Goal: Task Accomplishment & Management: Complete application form

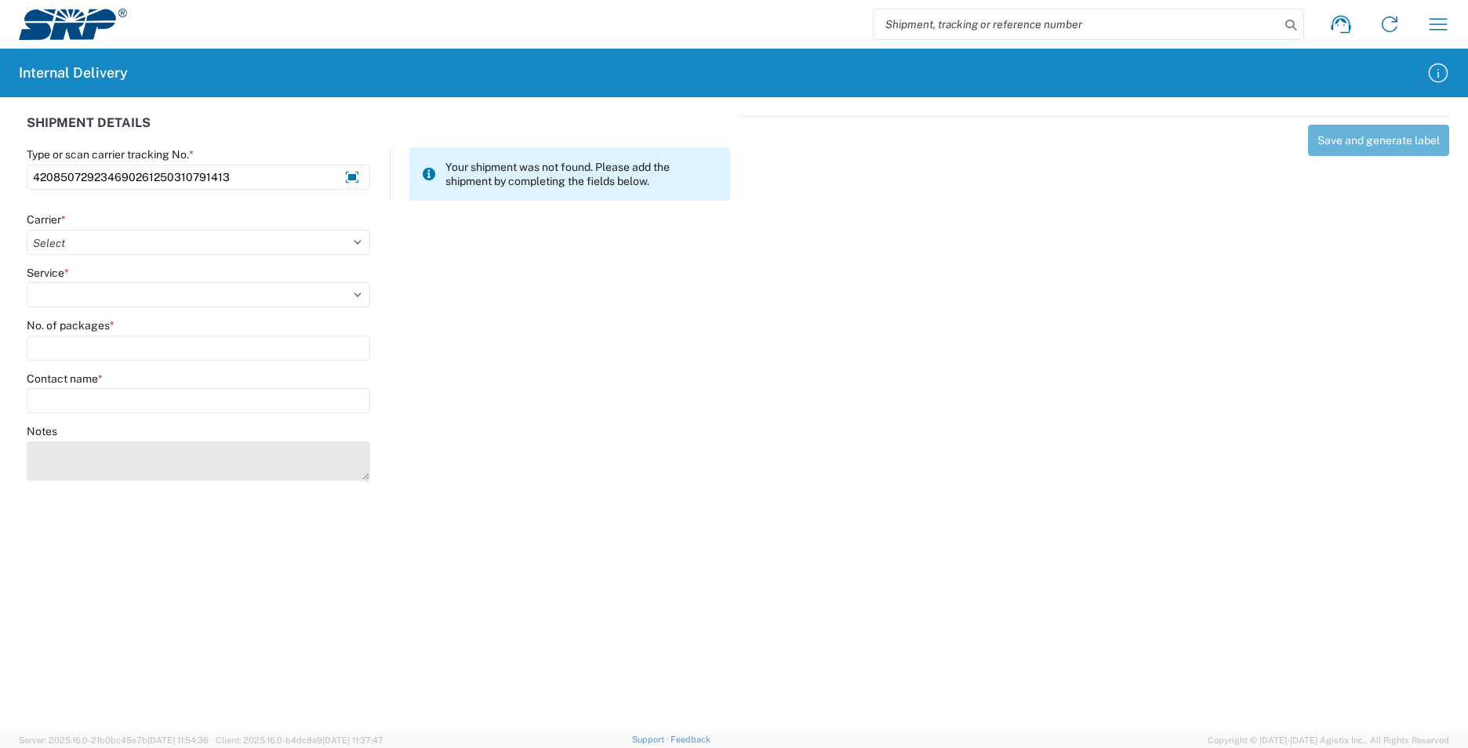
type input "420850729234690261250310791413"
click at [89, 465] on textarea "Notes" at bounding box center [198, 460] width 343 height 39
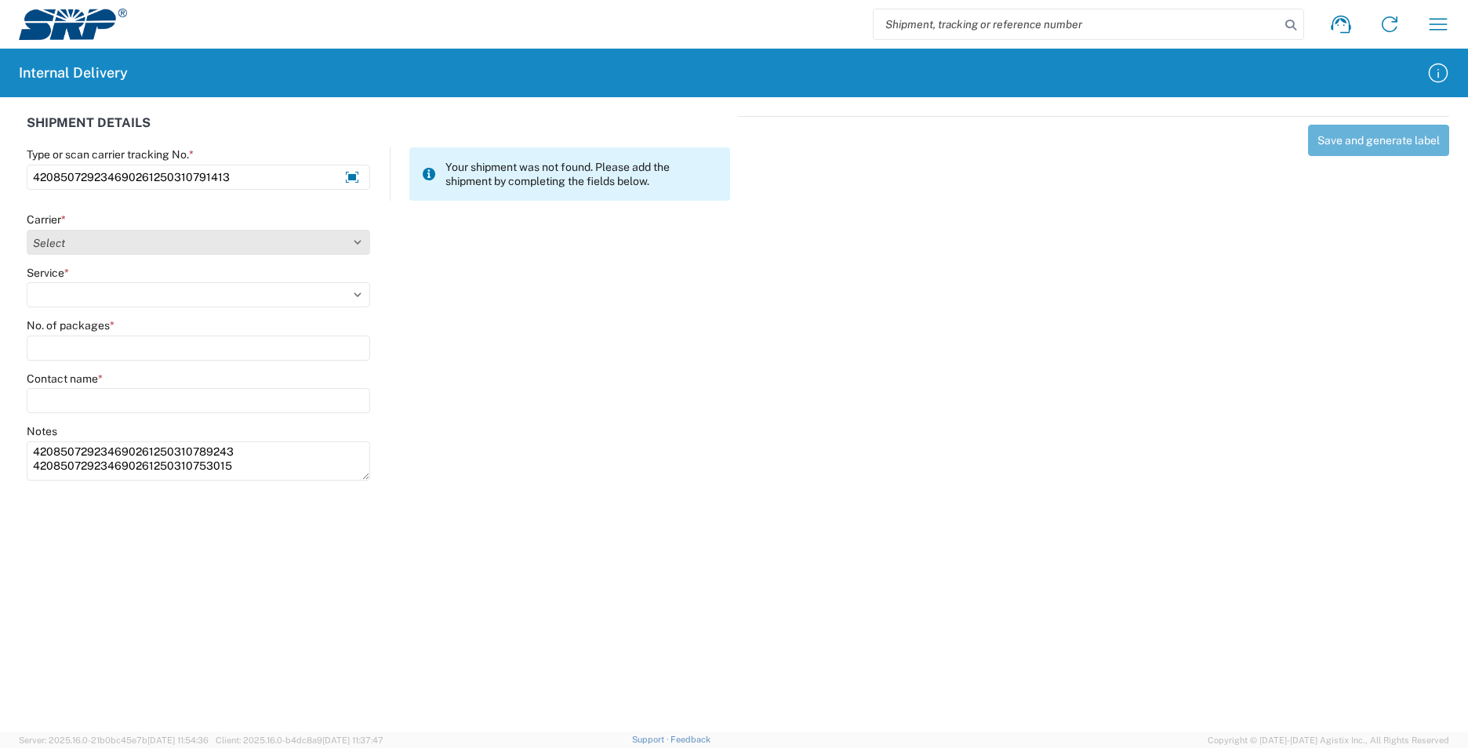
type textarea "420850729234690261250310789243 420850729234690261250310753015"
click at [79, 235] on select "Select AcctPay Amazon Logistics ATI Trucking BC Dimerco Logistics Empire Southw…" at bounding box center [198, 242] width 343 height 25
select select "137"
click at [27, 230] on select "Select AcctPay Amazon Logistics ATI Trucking BC Dimerco Logistics Empire Southw…" at bounding box center [198, 242] width 343 height 25
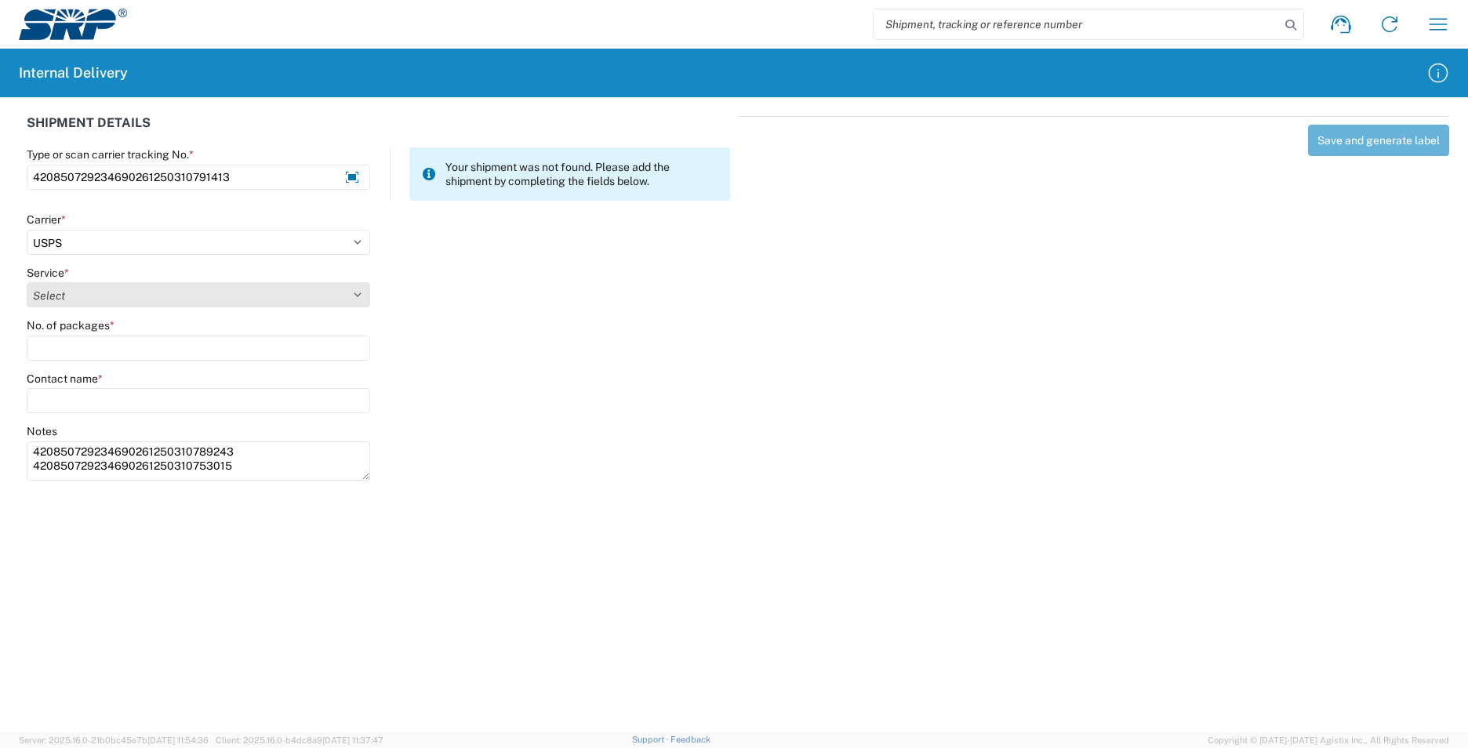
click at [76, 288] on select "Select 3 - 5 Day Bound Printed Matter Express Mail Flat-Rate Envelope Express M…" at bounding box center [198, 294] width 343 height 25
select select "17817"
click at [27, 282] on select "Select 3 - 5 Day Bound Printed Matter Express Mail Flat-Rate Envelope Express M…" at bounding box center [198, 294] width 343 height 25
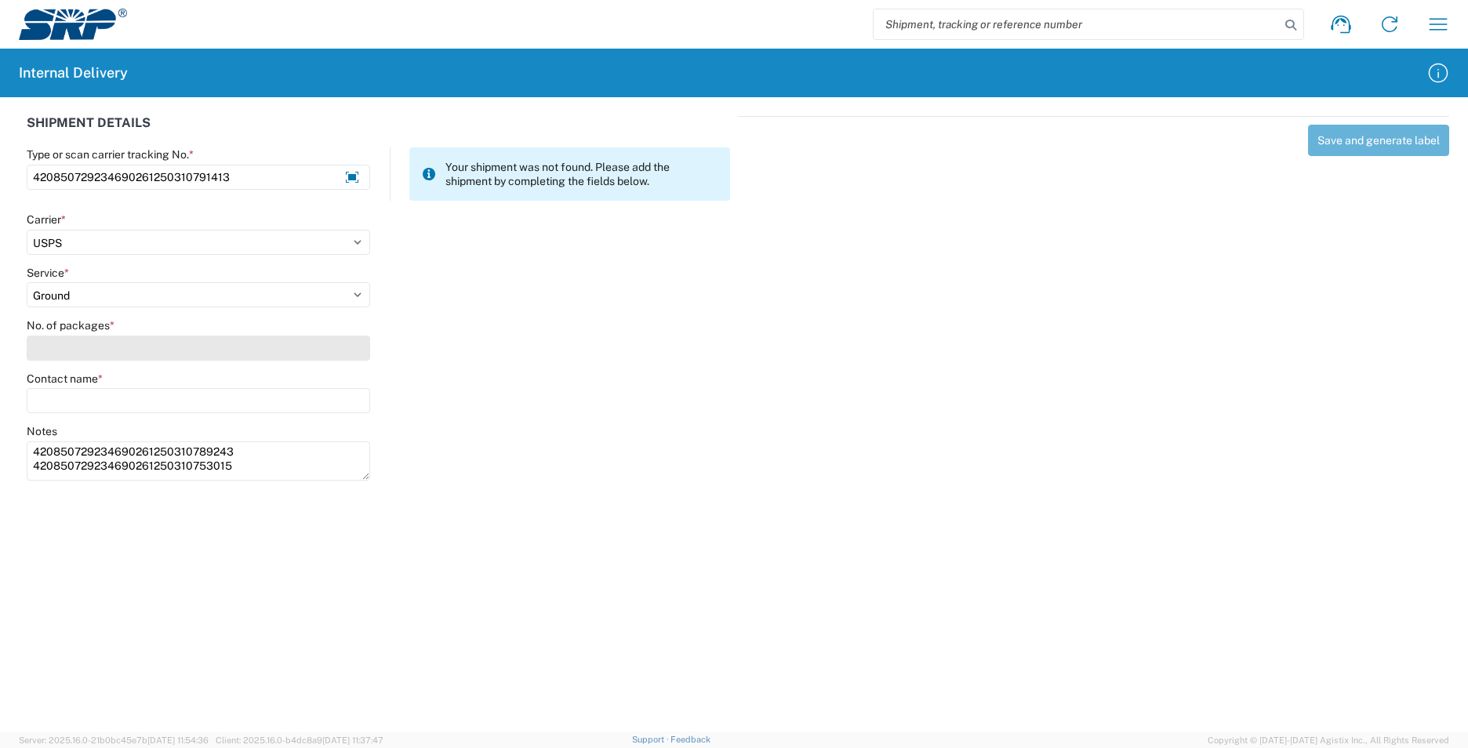
click at [96, 347] on input "No. of packages *" at bounding box center [198, 348] width 343 height 25
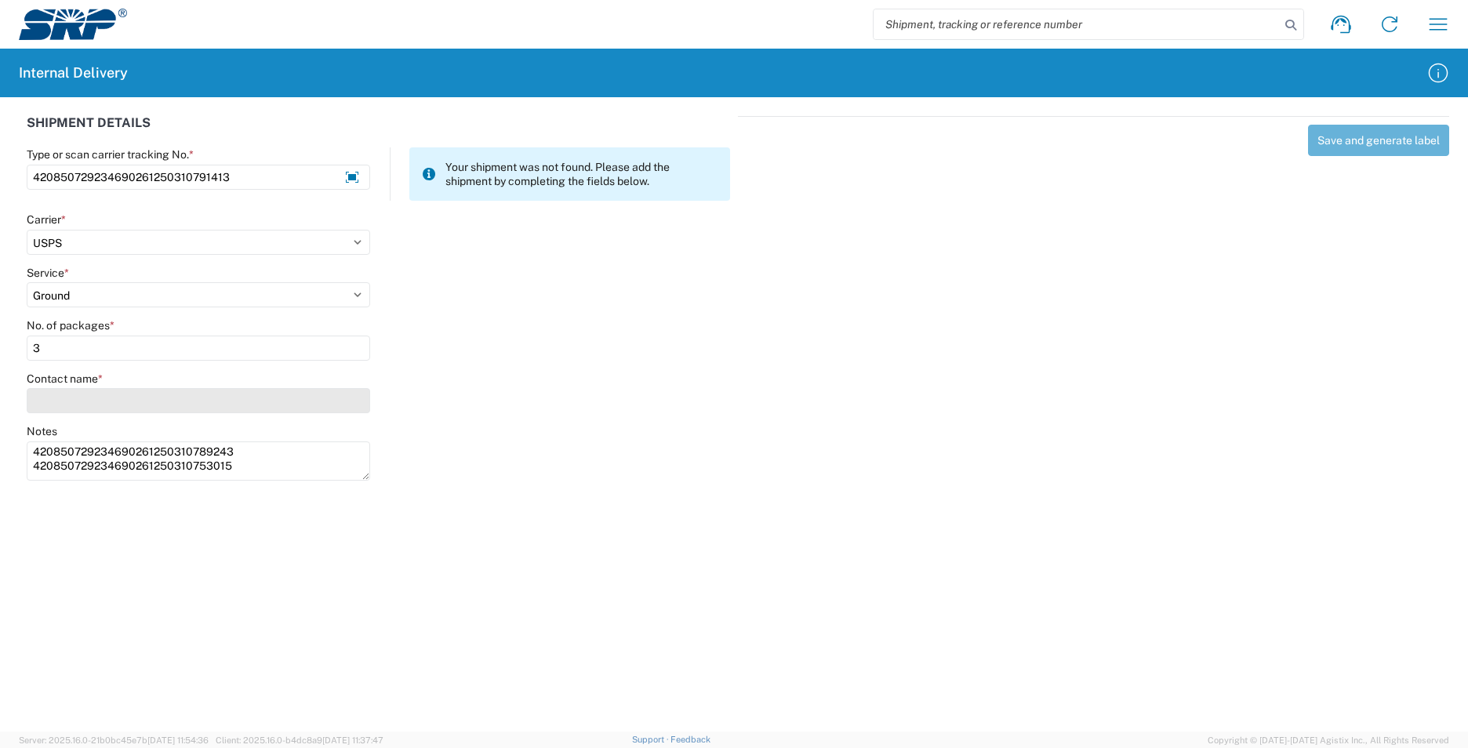
type input "3"
click at [88, 398] on input "Contact name *" at bounding box center [198, 400] width 343 height 25
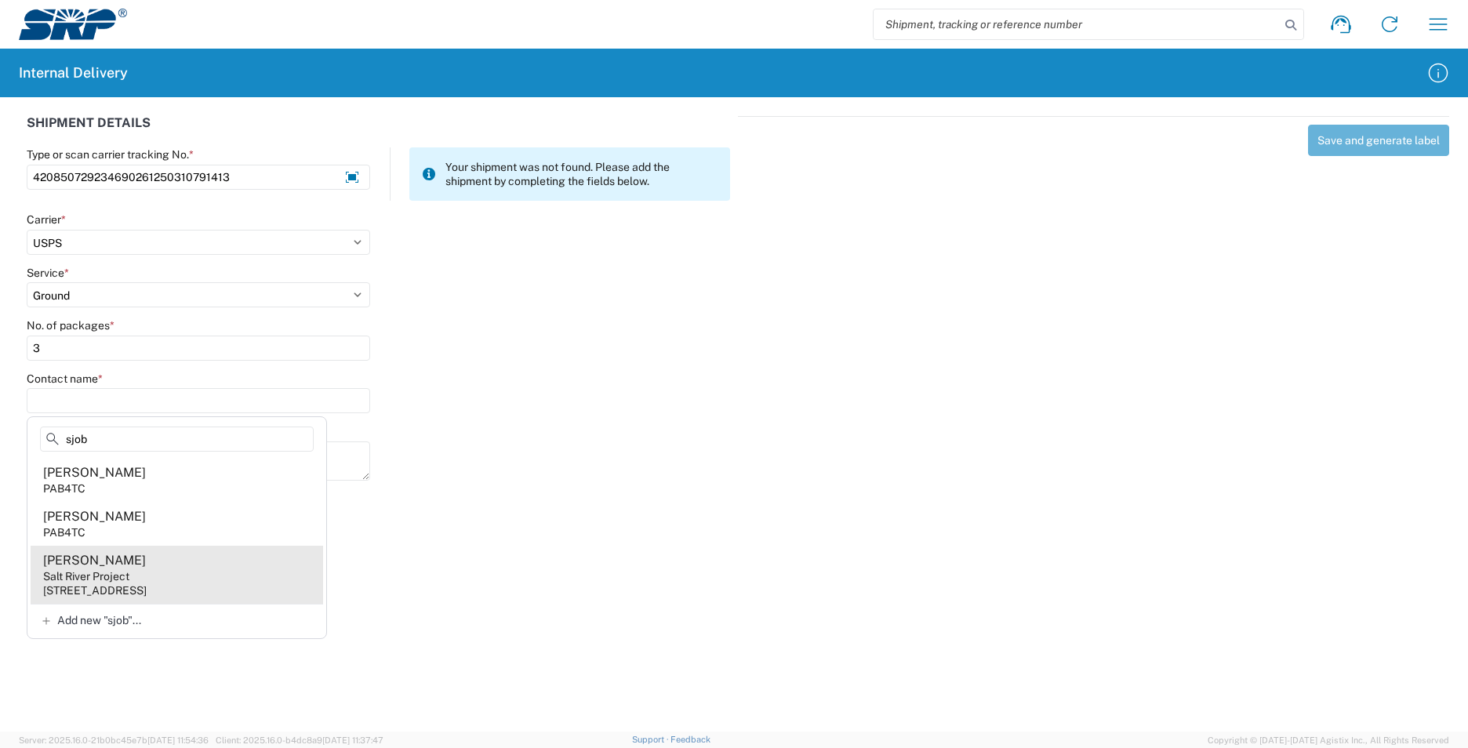
type input "sjob"
click at [181, 577] on agx-address-suggestion-item "[PERSON_NAME] Salt River Project [STREET_ADDRESS]" at bounding box center [177, 575] width 292 height 58
type input "[PERSON_NAME]"
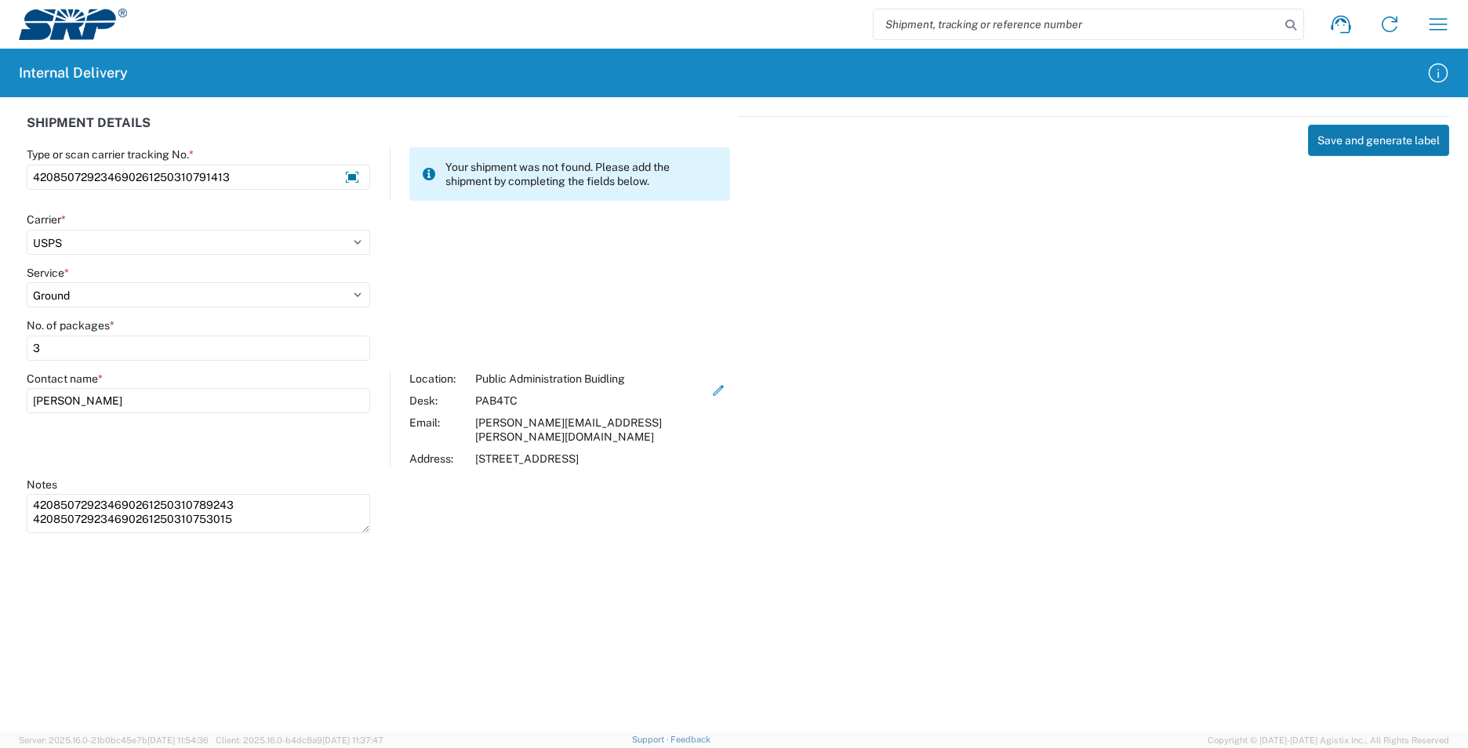
click at [1392, 143] on button "Save and generate label" at bounding box center [1378, 140] width 141 height 31
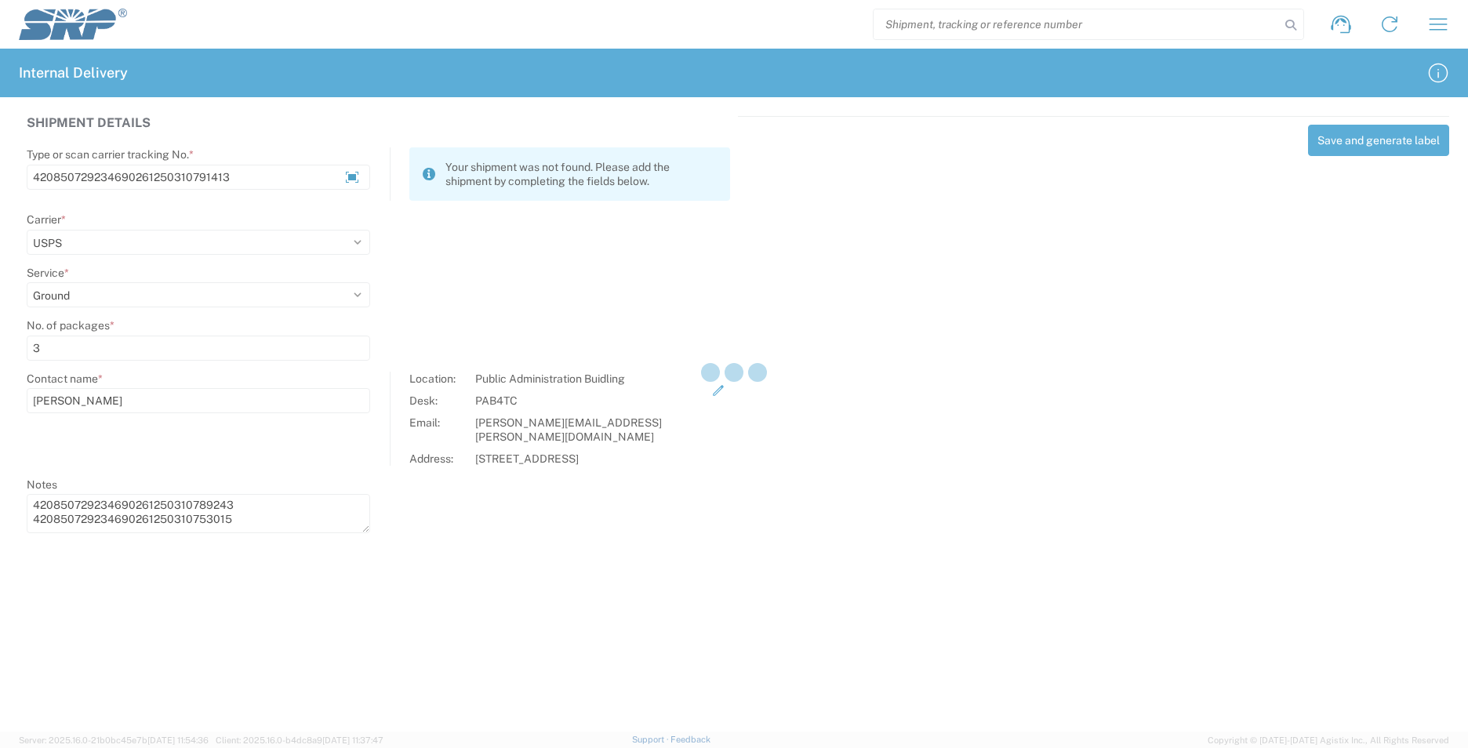
select select
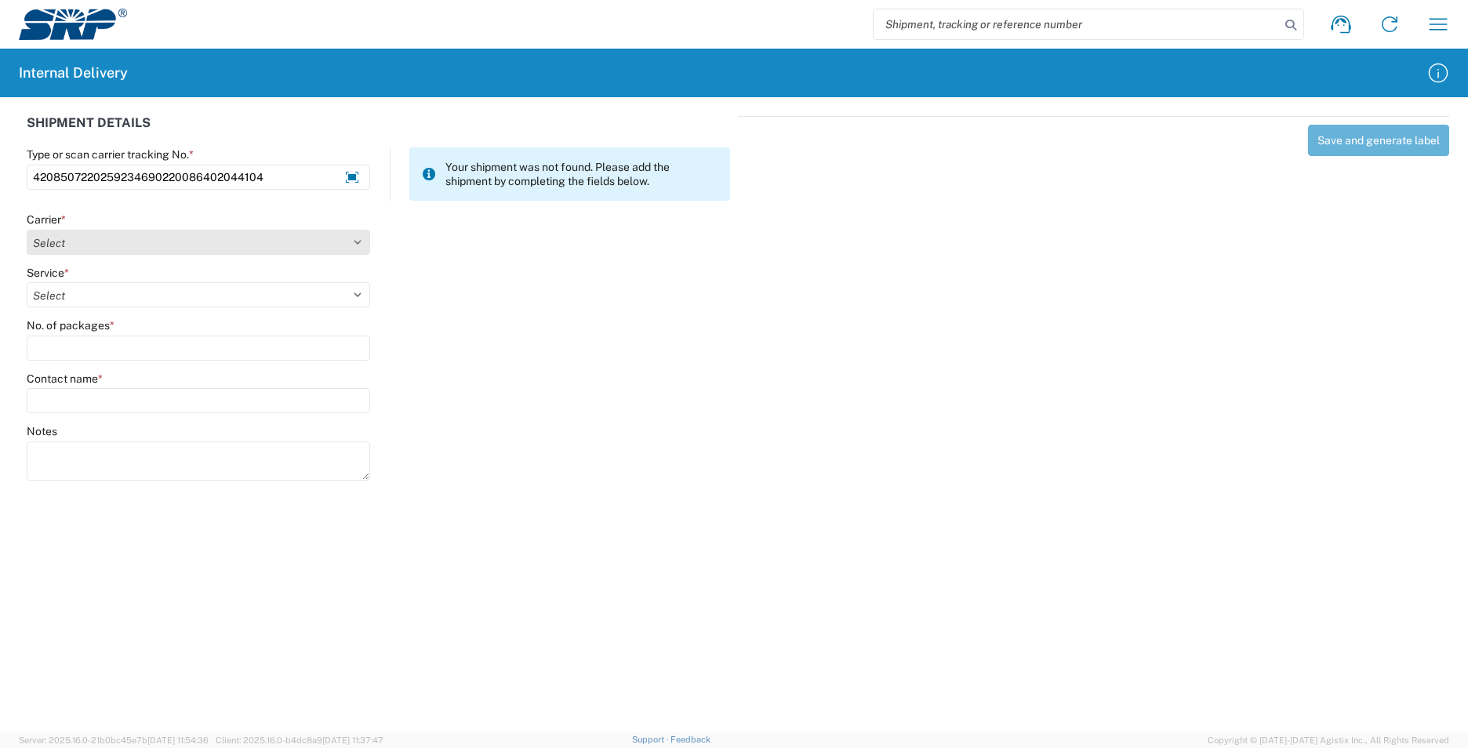
type input "4208507220259234690220086402044104"
click at [85, 236] on select "Select AcctPay Amazon Logistics ATI Trucking BC Dimerco Logistics Empire Southw…" at bounding box center [198, 242] width 343 height 25
select select "137"
click at [27, 230] on select "Select AcctPay Amazon Logistics ATI Trucking BC Dimerco Logistics Empire Southw…" at bounding box center [198, 242] width 343 height 25
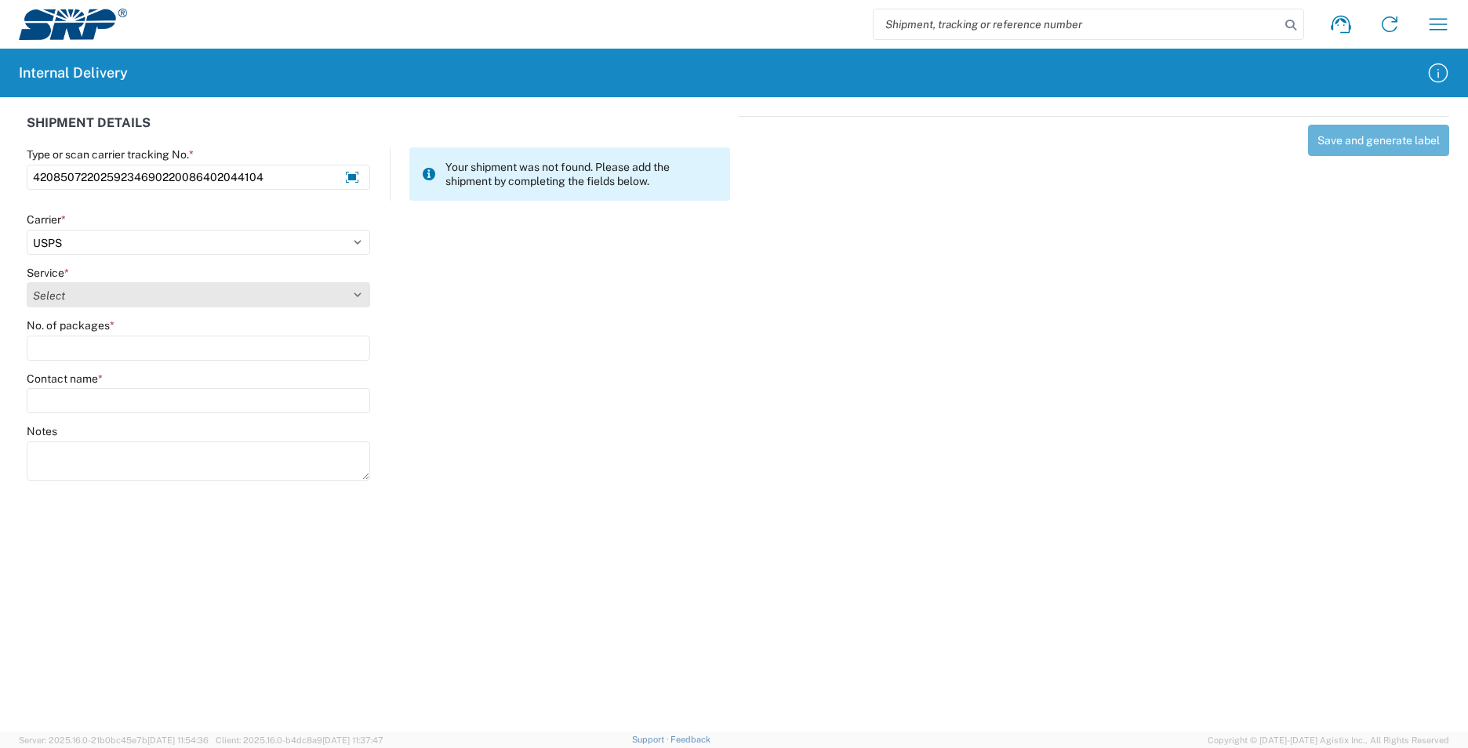
click at [81, 296] on select "Select 3 - 5 Day Bound Printed Matter Express Mail Flat-Rate Envelope Express M…" at bounding box center [198, 294] width 343 height 25
select select "17817"
click at [81, 296] on select "Select 3 - 5 Day Bound Printed Matter Express Mail Flat-Rate Envelope Express M…" at bounding box center [198, 294] width 343 height 25
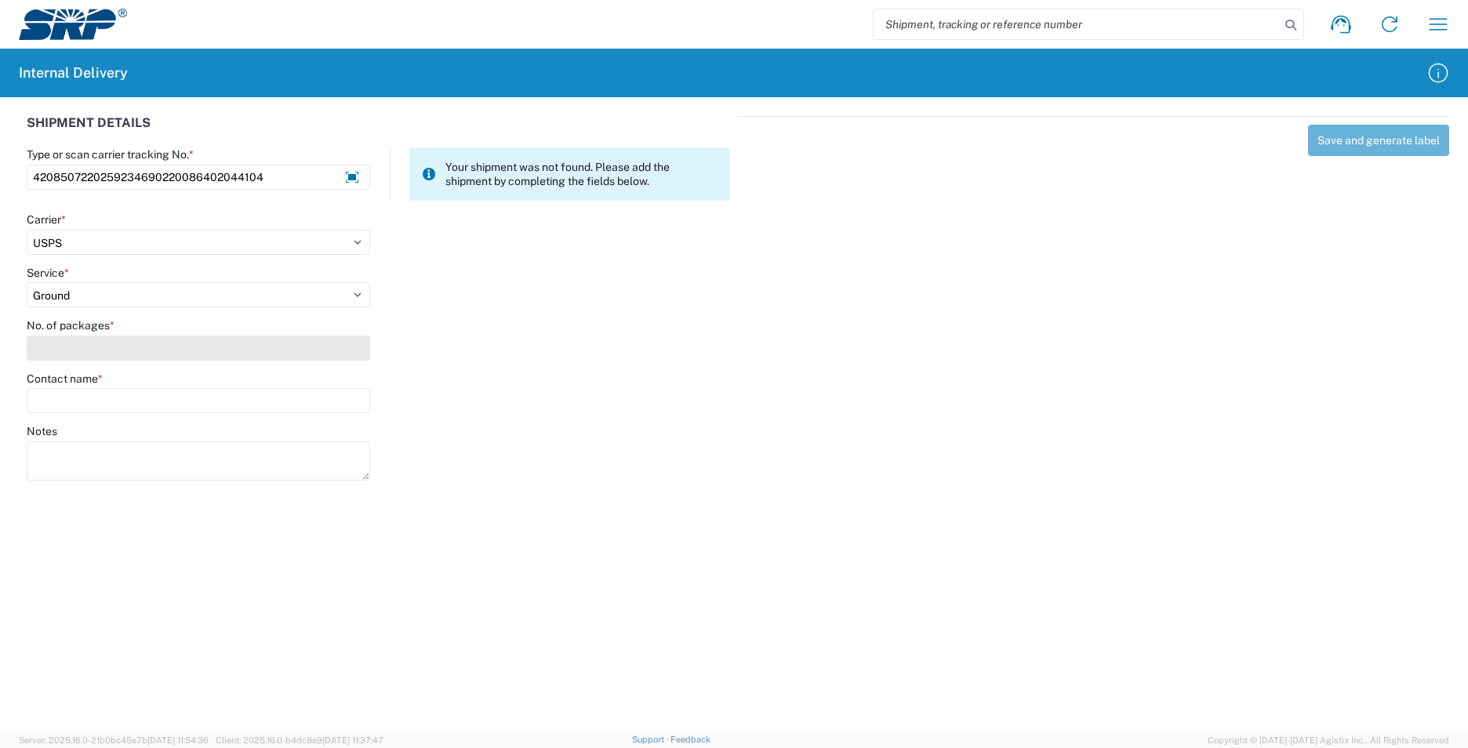
click at [66, 342] on input "No. of packages *" at bounding box center [198, 348] width 343 height 25
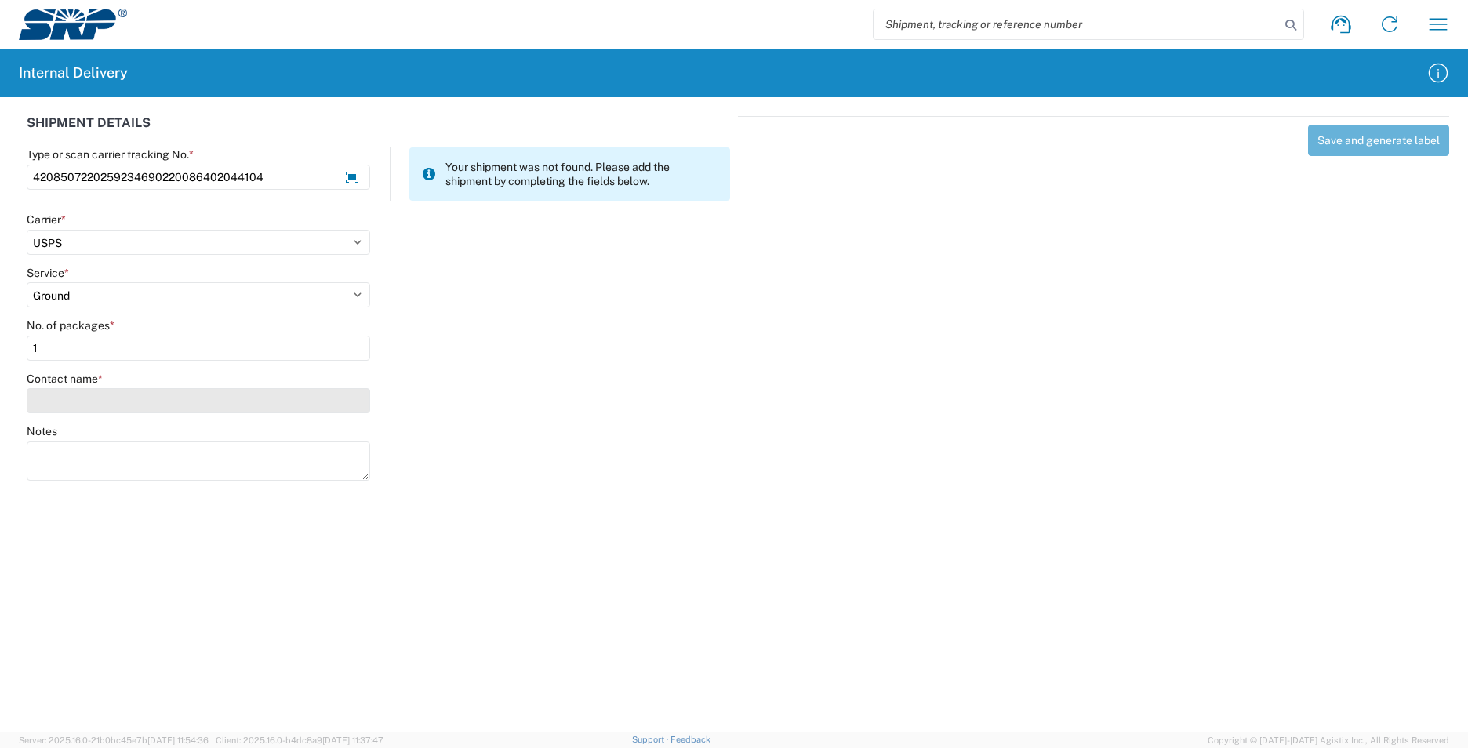
type input "1"
click at [64, 408] on input "Contact name *" at bounding box center [198, 400] width 343 height 25
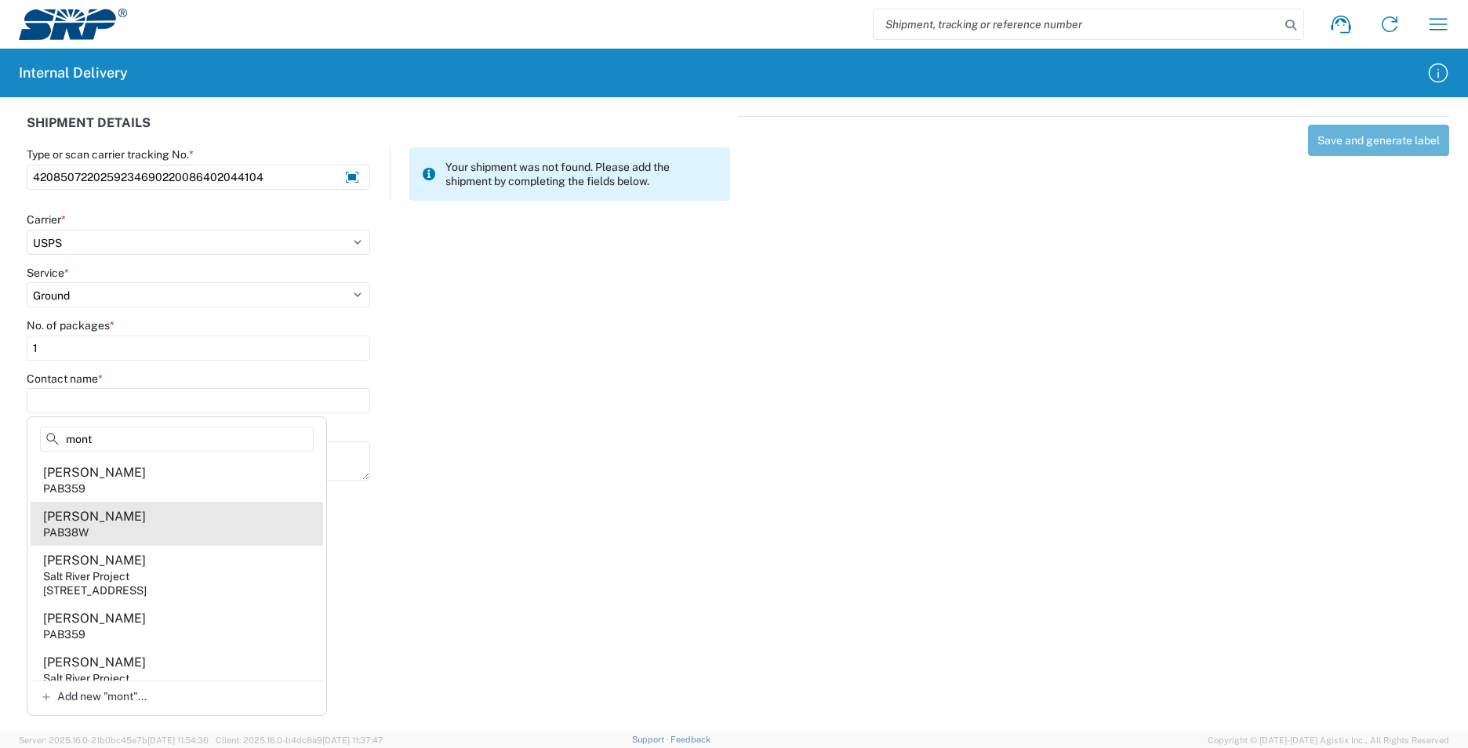
type input "mont"
click at [157, 525] on agx-address-suggestion-item "[PERSON_NAME] PAB38W" at bounding box center [177, 524] width 292 height 44
type input "[PERSON_NAME]"
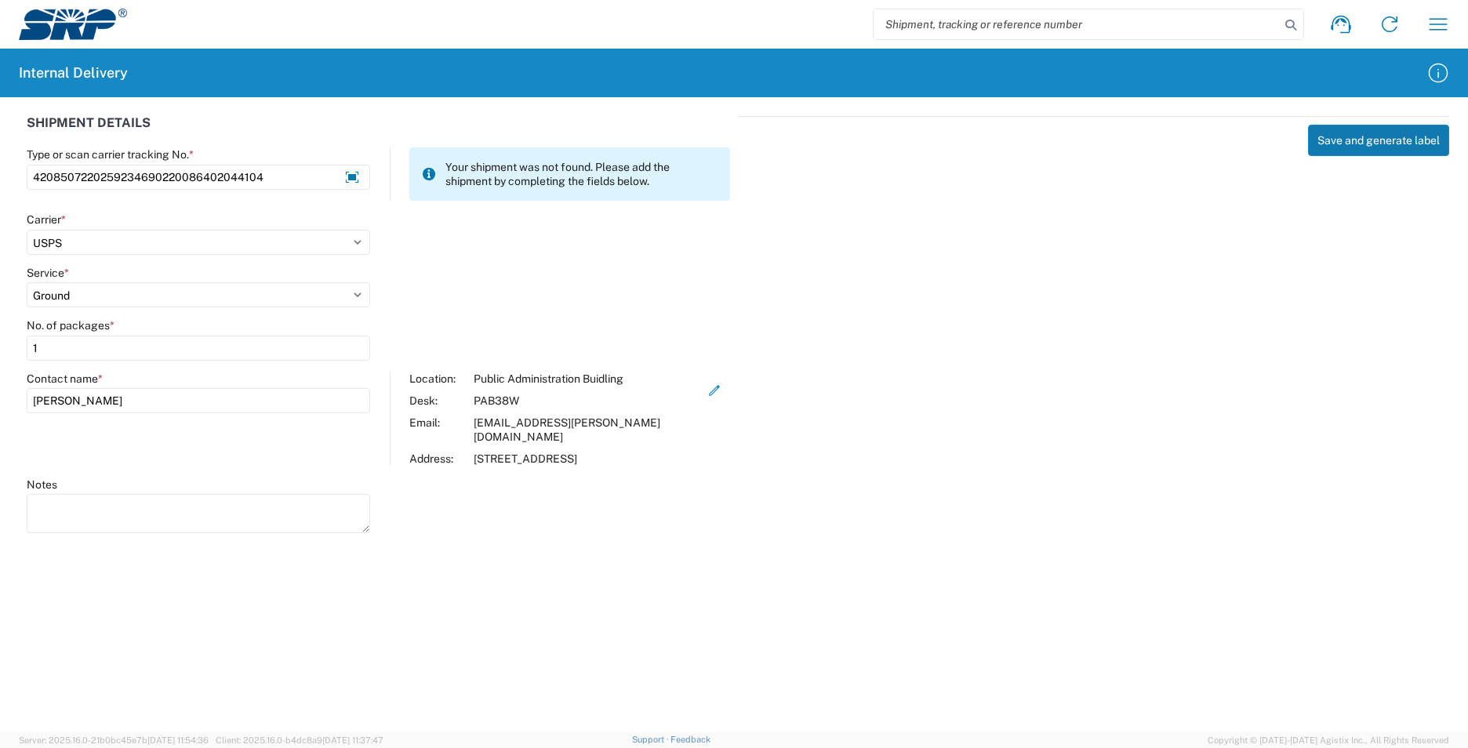
click at [1359, 134] on button "Save and generate label" at bounding box center [1378, 140] width 141 height 31
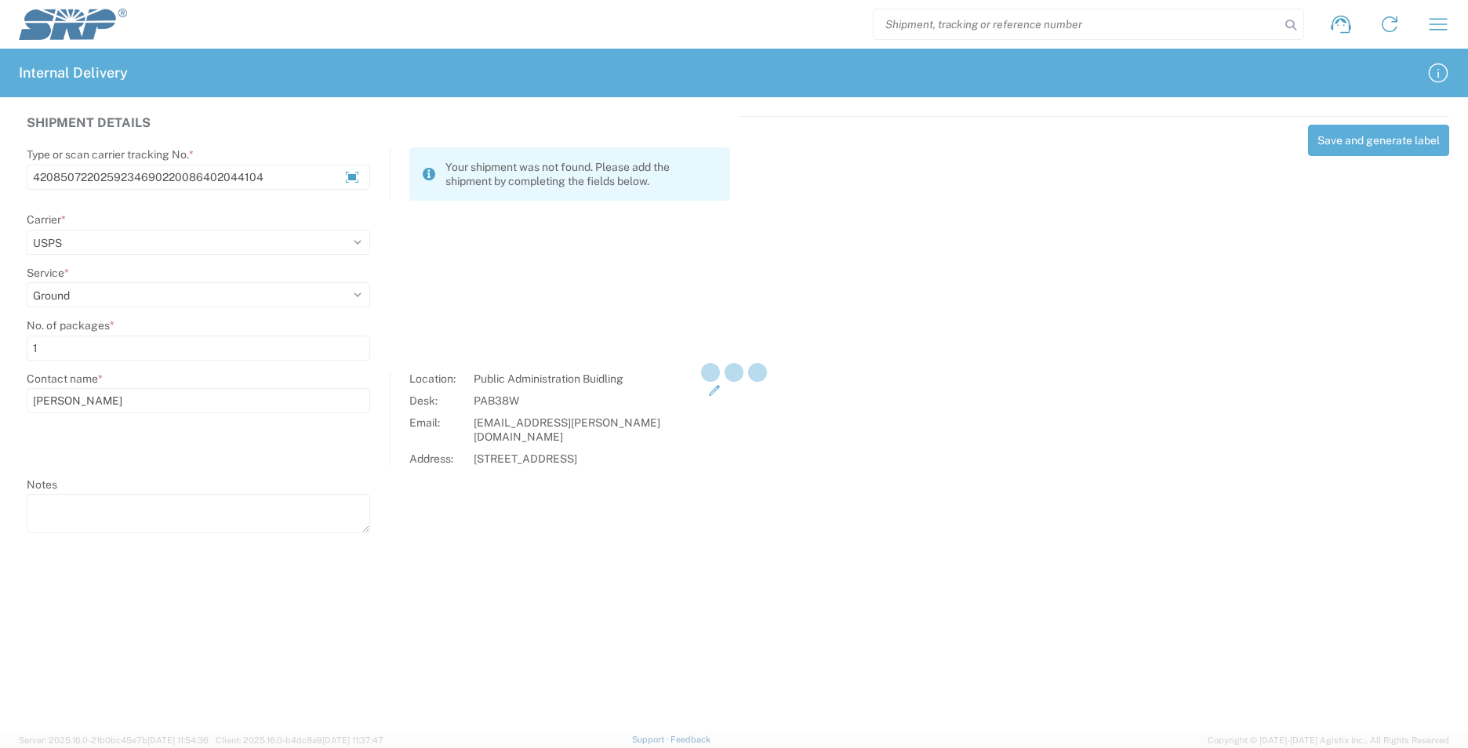
select select
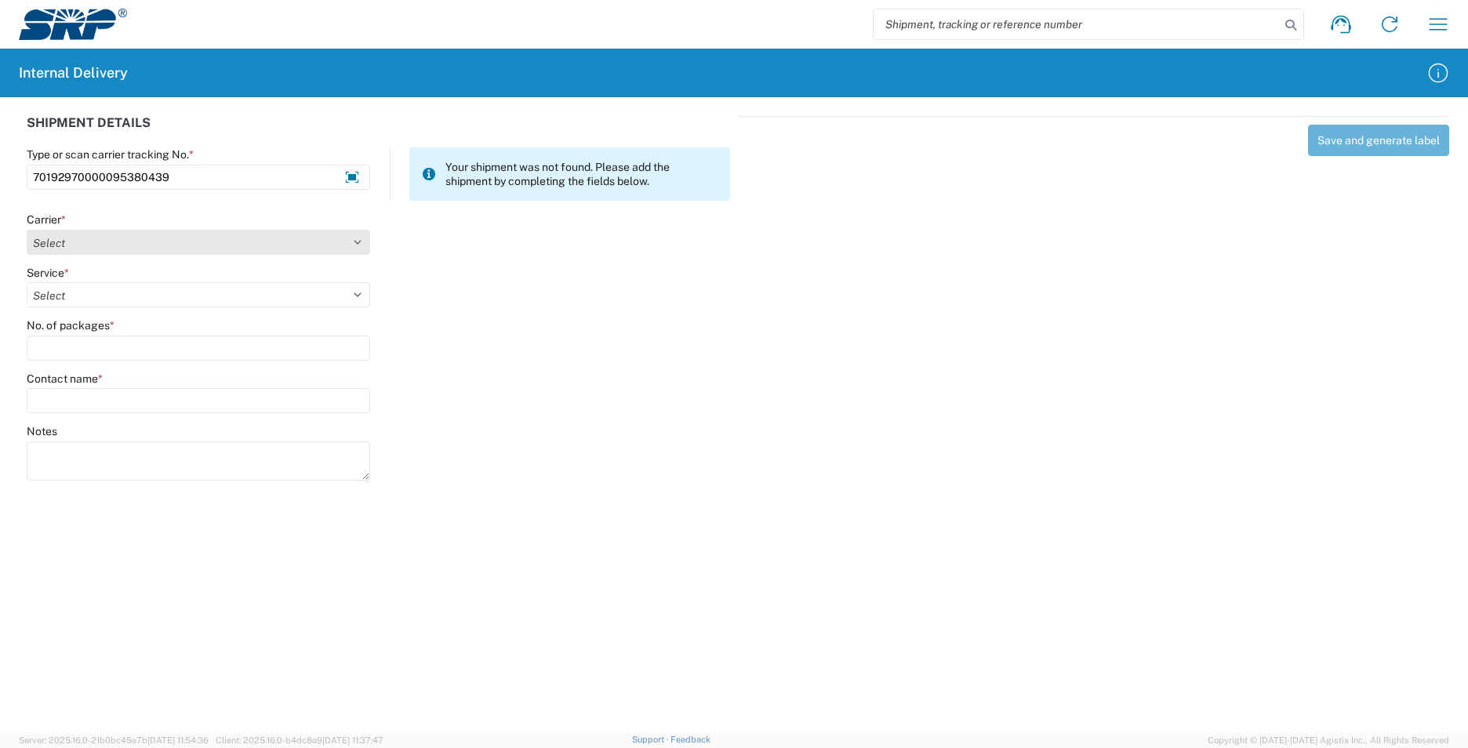
type input "70192970000095380439"
click at [100, 239] on select "Select AcctPay Amazon Logistics ATI Trucking BC Dimerco Logistics Empire Southw…" at bounding box center [198, 242] width 343 height 25
select select "137"
click at [27, 230] on select "Select AcctPay Amazon Logistics ATI Trucking BC Dimerco Logistics Empire Southw…" at bounding box center [198, 242] width 343 height 25
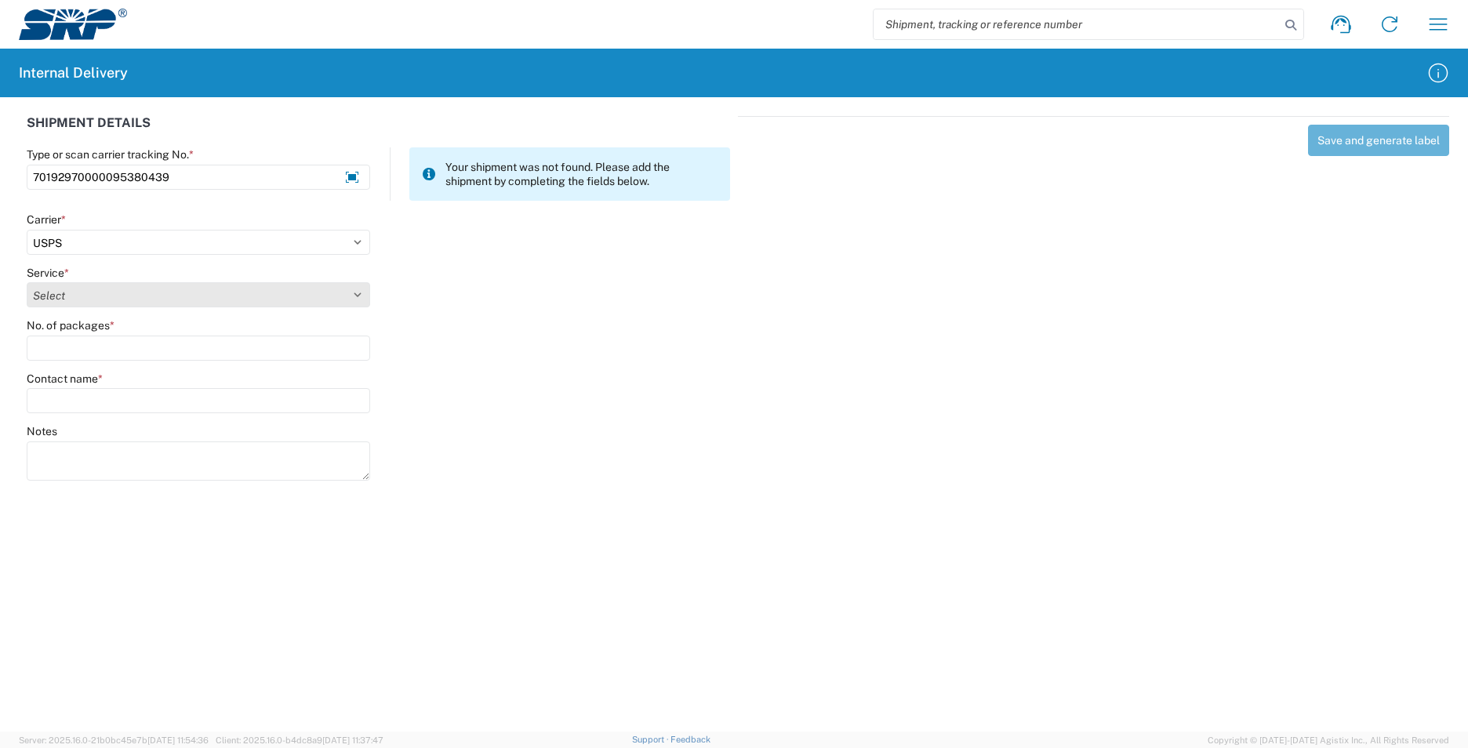
click at [74, 295] on select "Select 3 - 5 Day Bound Printed Matter Express Mail Flat-Rate Envelope Express M…" at bounding box center [198, 294] width 343 height 25
select select "17817"
click at [72, 293] on select "Select 3 - 5 Day Bound Printed Matter Express Mail Flat-Rate Envelope Express M…" at bounding box center [198, 294] width 343 height 25
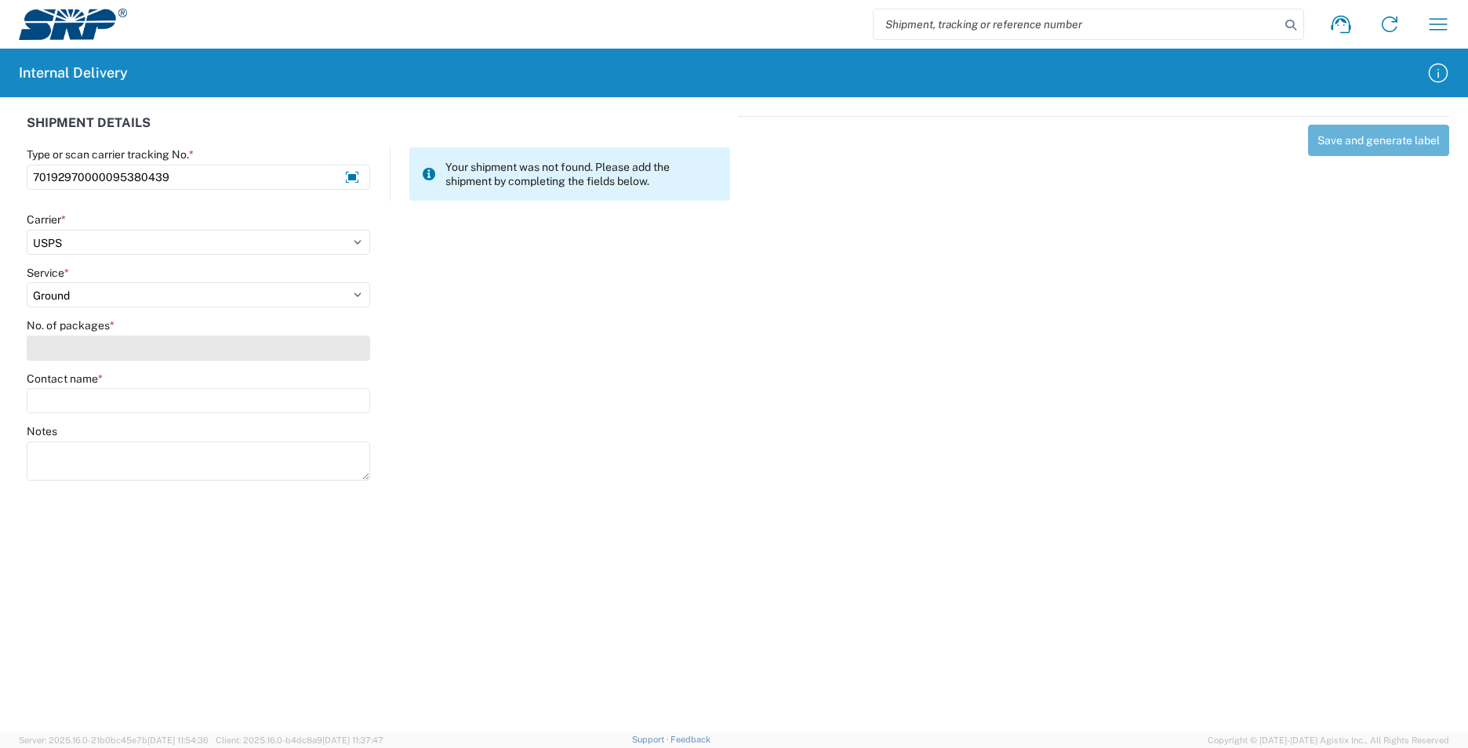
click at [73, 354] on input "No. of packages *" at bounding box center [198, 348] width 343 height 25
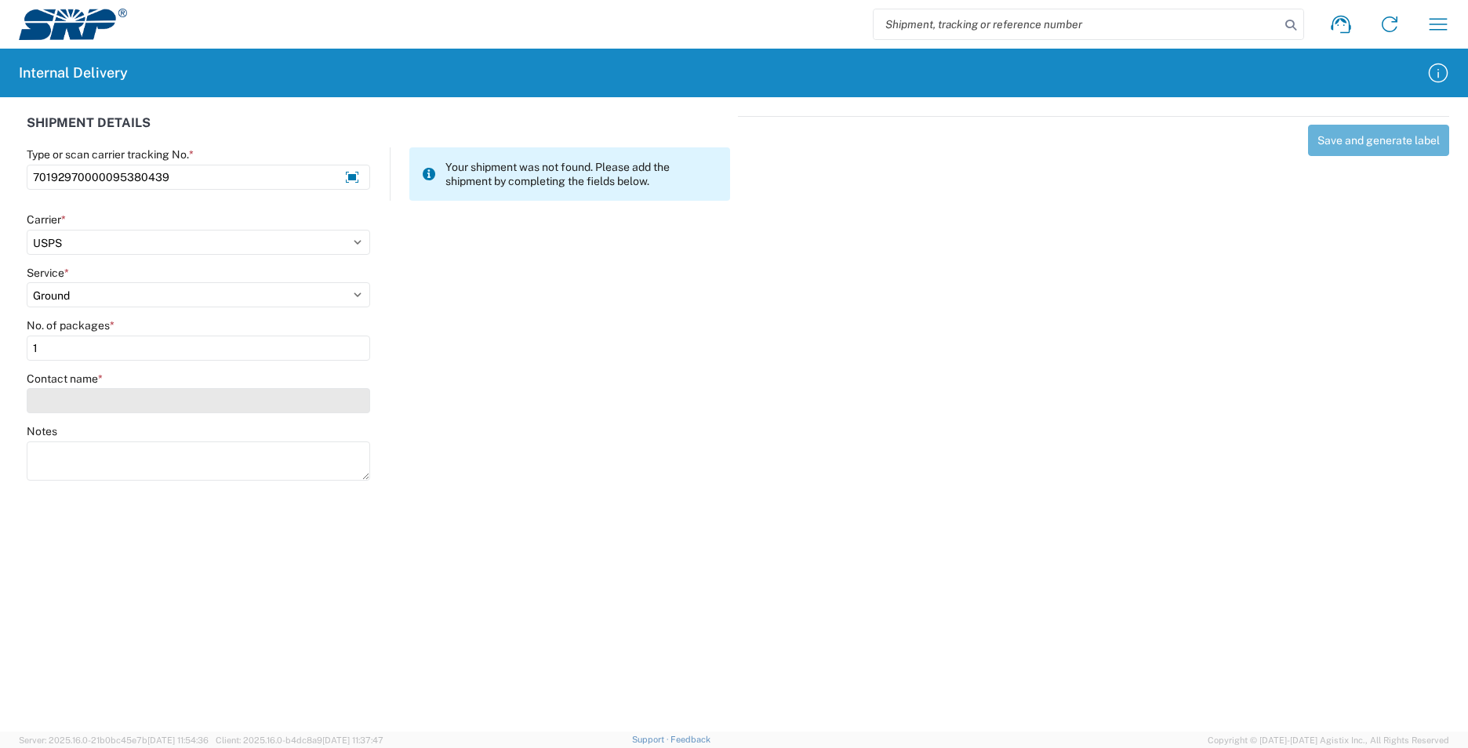
type input "1"
click at [74, 401] on input "Contact name *" at bounding box center [198, 400] width 343 height 25
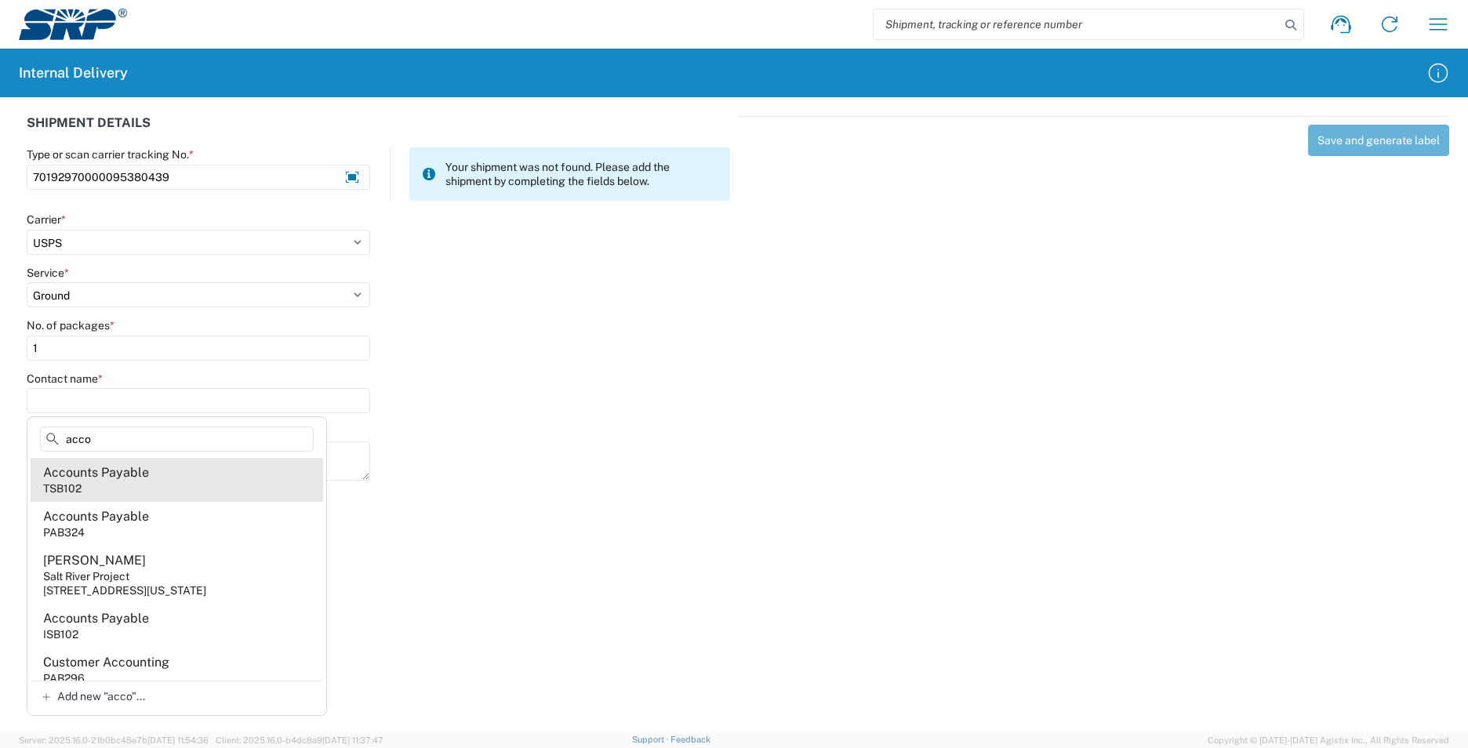
type input "acco"
click at [183, 478] on agx-address-suggestion-item "Accounts Payable TSB102" at bounding box center [177, 480] width 292 height 44
type input "Accounts Payable"
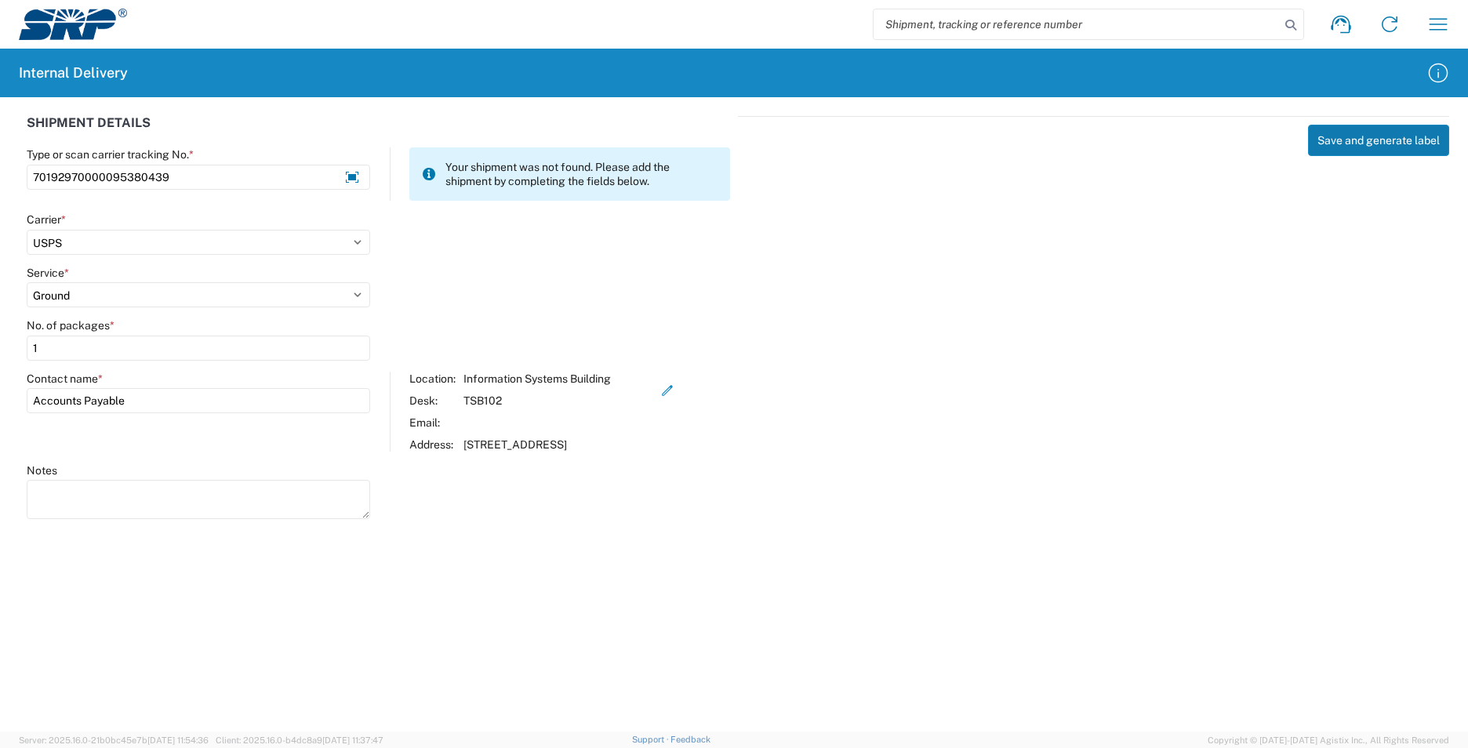
click at [1346, 143] on button "Save and generate label" at bounding box center [1378, 140] width 141 height 31
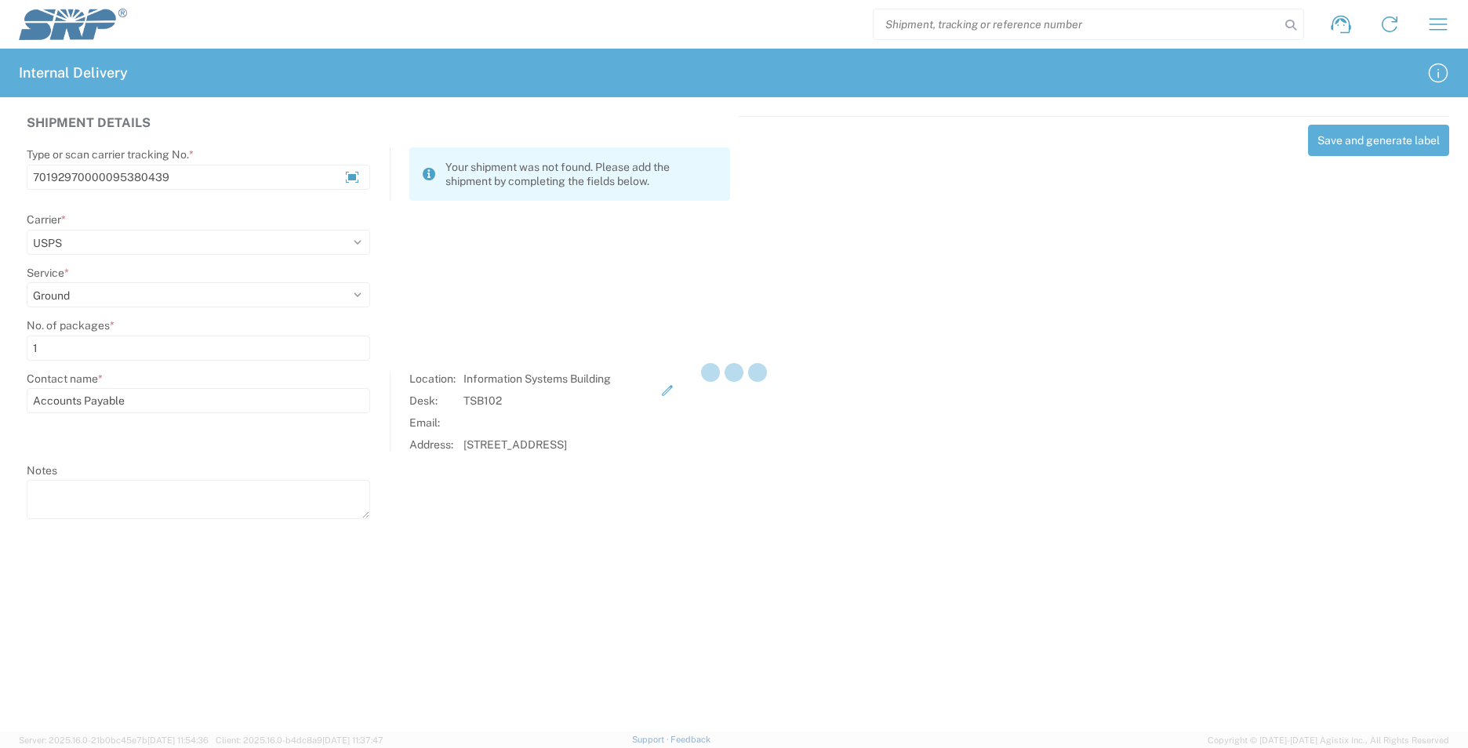
select select
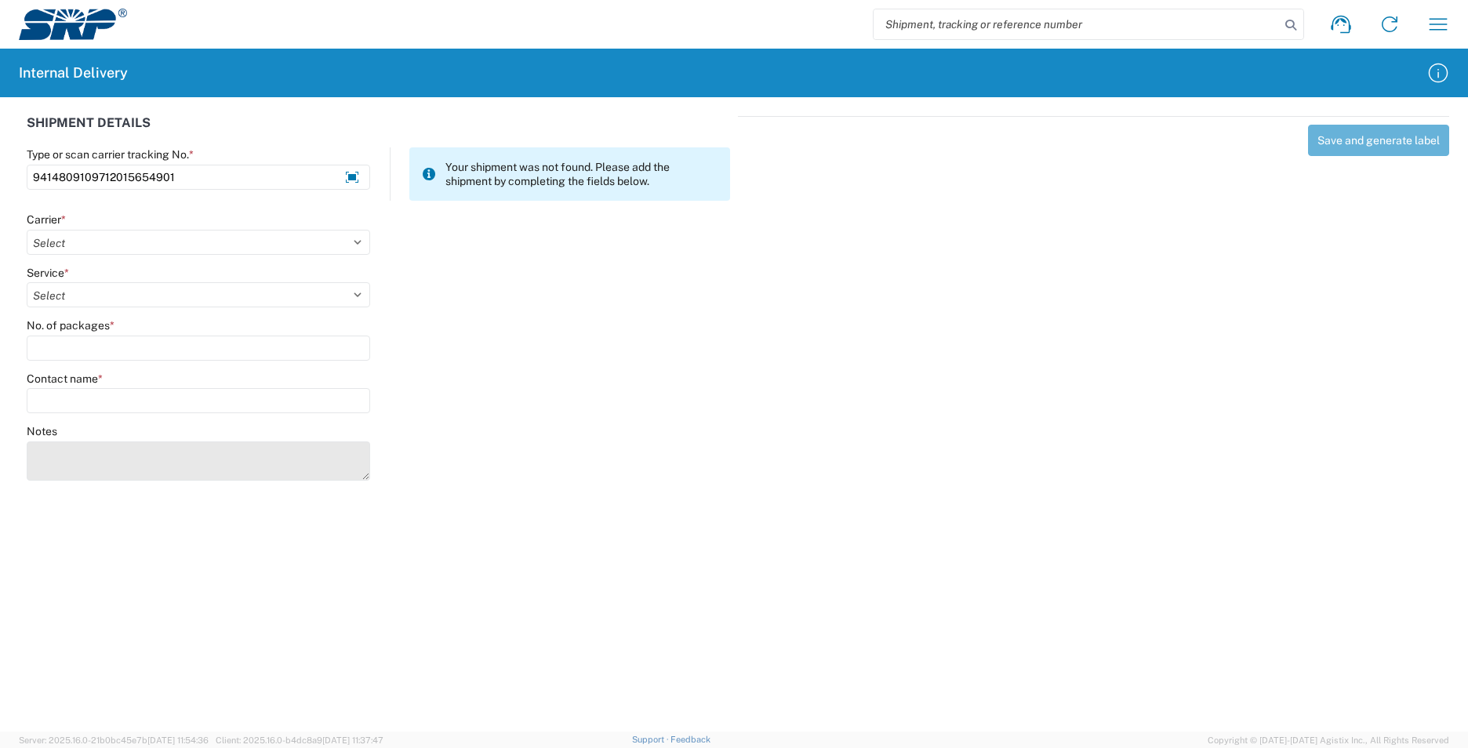
type input "9414809109712015654901"
click at [225, 460] on textarea "Notes" at bounding box center [198, 460] width 343 height 39
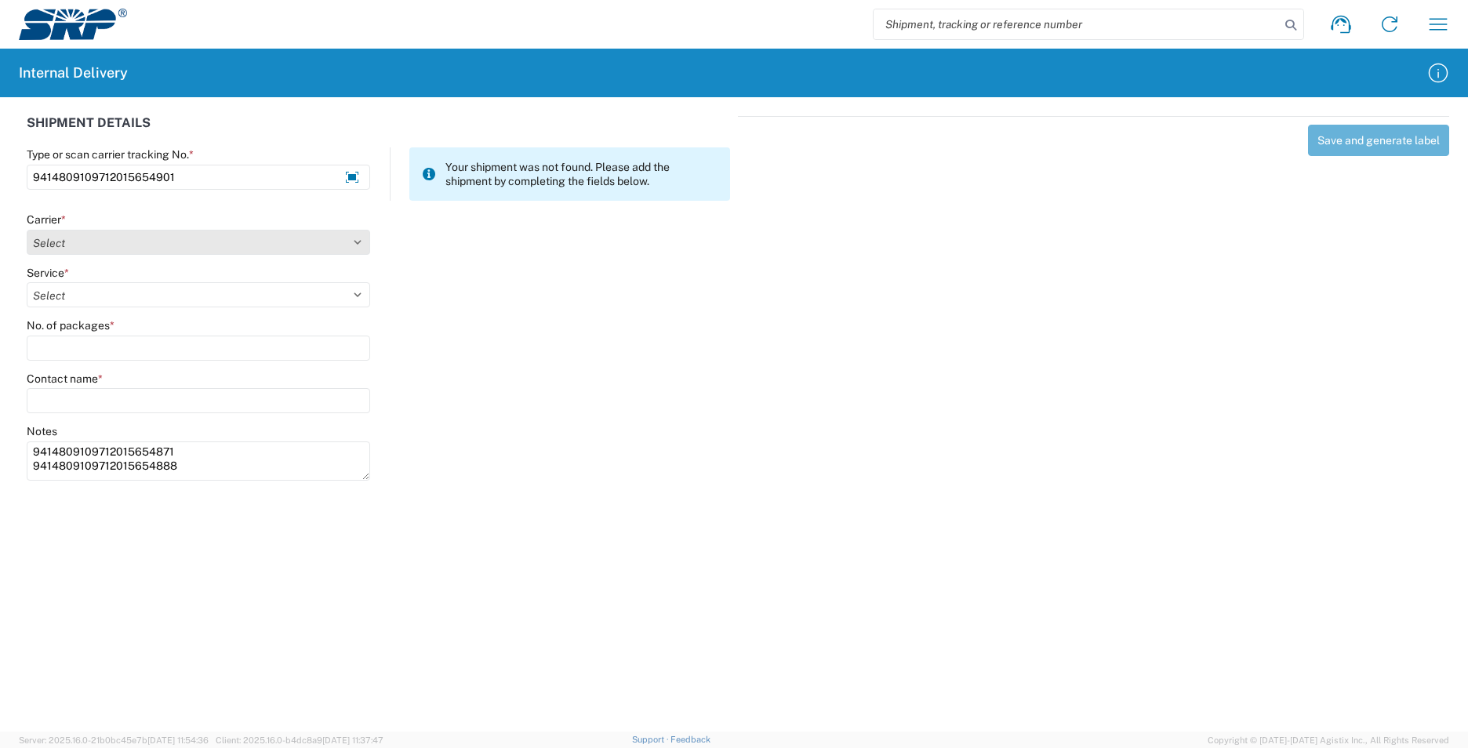
type textarea "9414809109712015654871 9414809109712015654888"
click at [117, 241] on select "Select AcctPay Amazon Logistics ATI Trucking BC Dimerco Logistics Empire Southw…" at bounding box center [198, 242] width 343 height 25
select select "137"
click at [27, 230] on select "Select AcctPay Amazon Logistics ATI Trucking BC Dimerco Logistics Empire Southw…" at bounding box center [198, 242] width 343 height 25
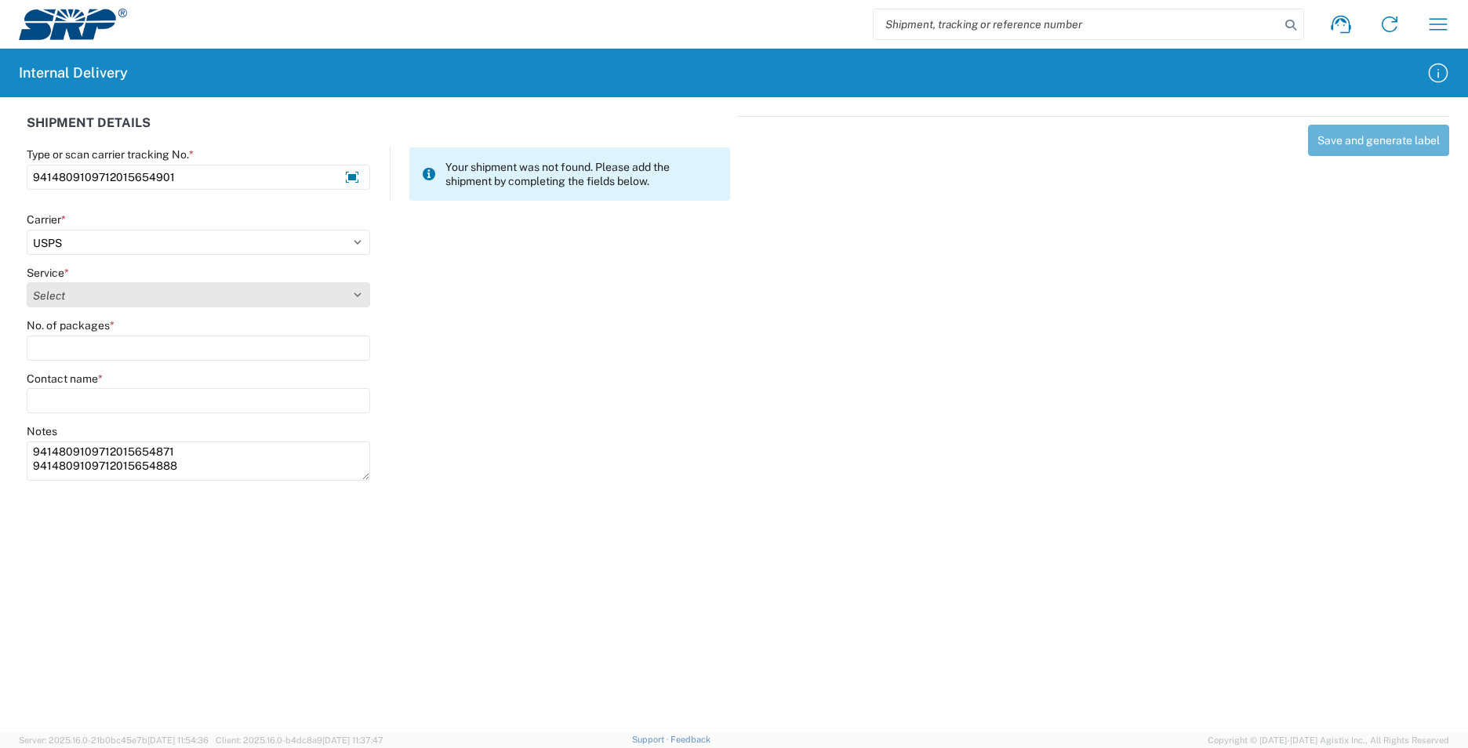
click at [53, 303] on select "Select 3 - 5 Day Bound Printed Matter Express Mail Flat-Rate Envelope Express M…" at bounding box center [198, 294] width 343 height 25
select select "17817"
click at [71, 296] on select "Select 3 - 5 Day Bound Printed Matter Express Mail Flat-Rate Envelope Express M…" at bounding box center [198, 294] width 343 height 25
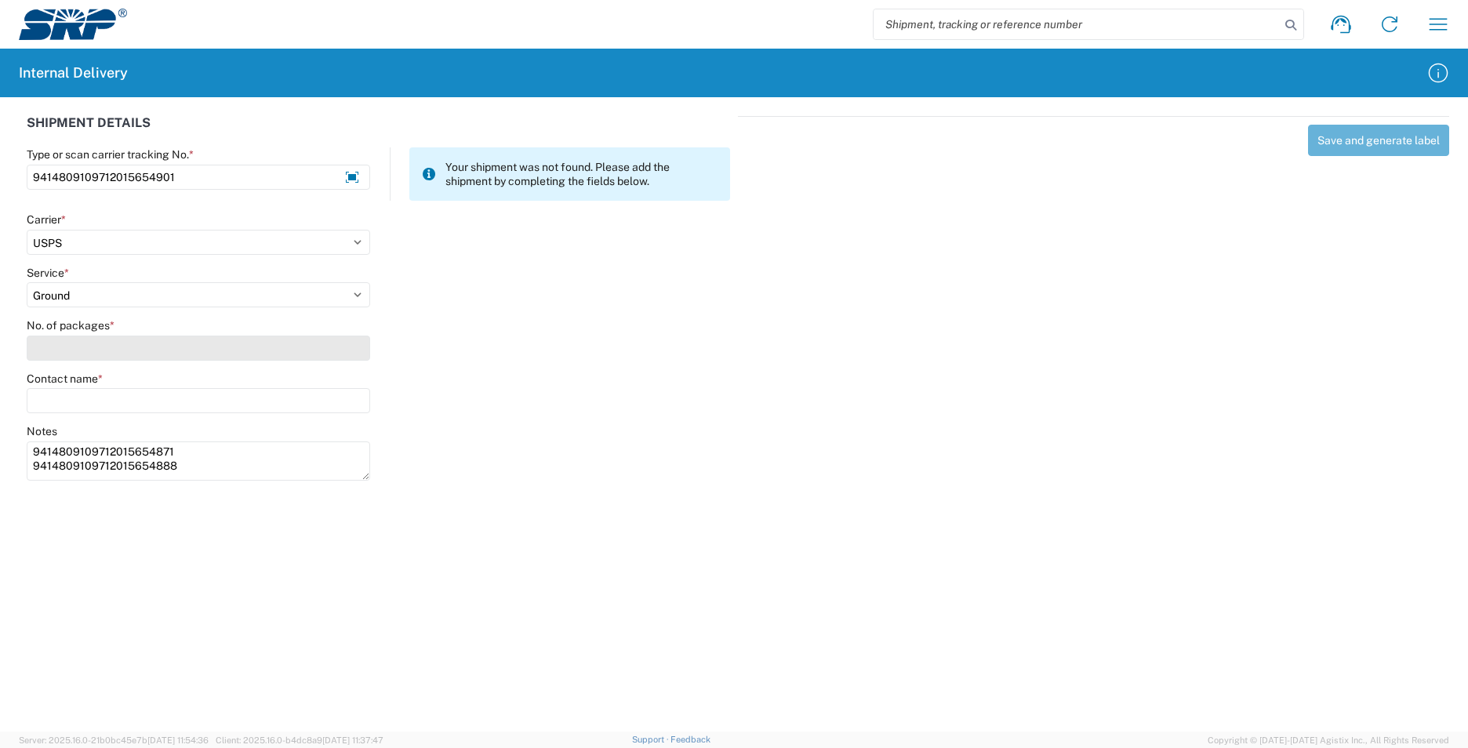
click at [74, 348] on input "No. of packages *" at bounding box center [198, 348] width 343 height 25
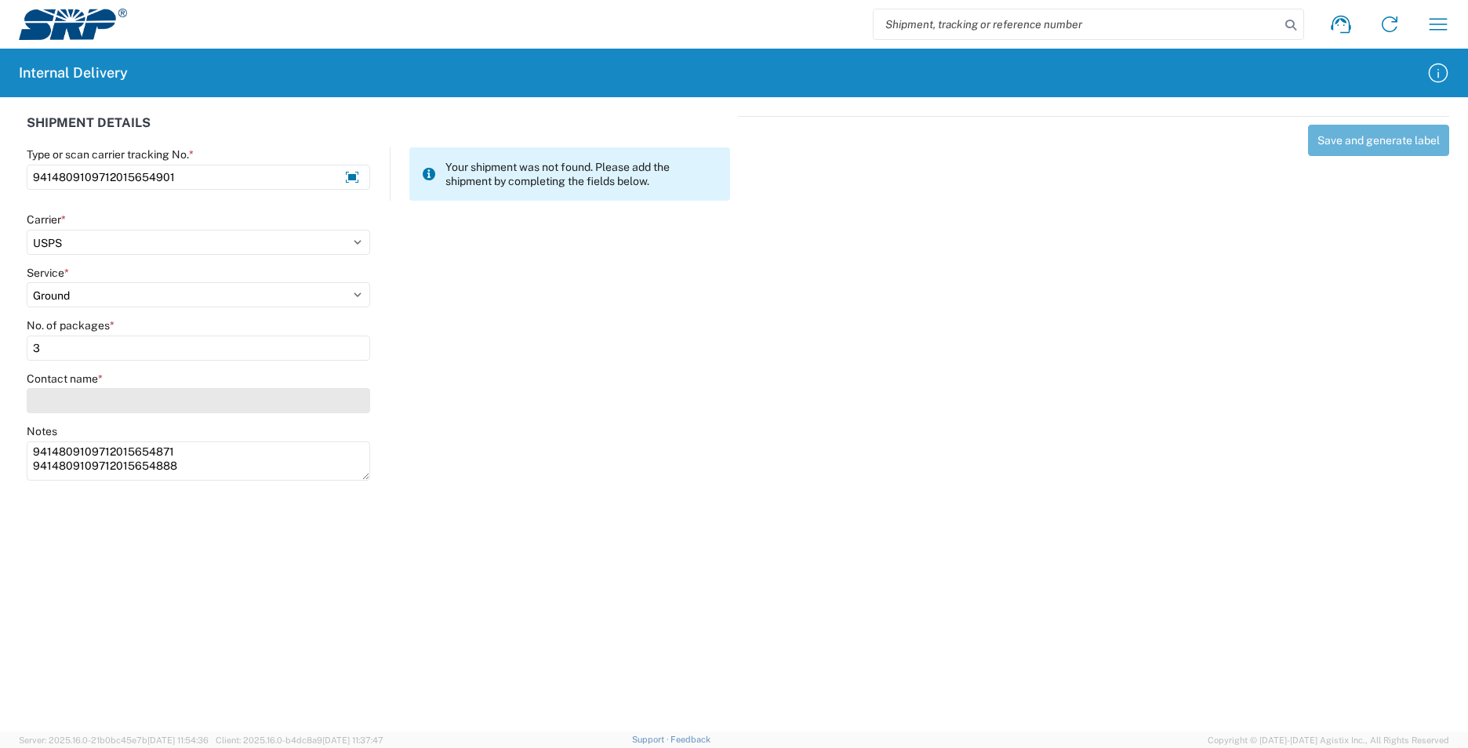
type input "3"
click at [60, 397] on input "Contact name *" at bounding box center [198, 400] width 343 height 25
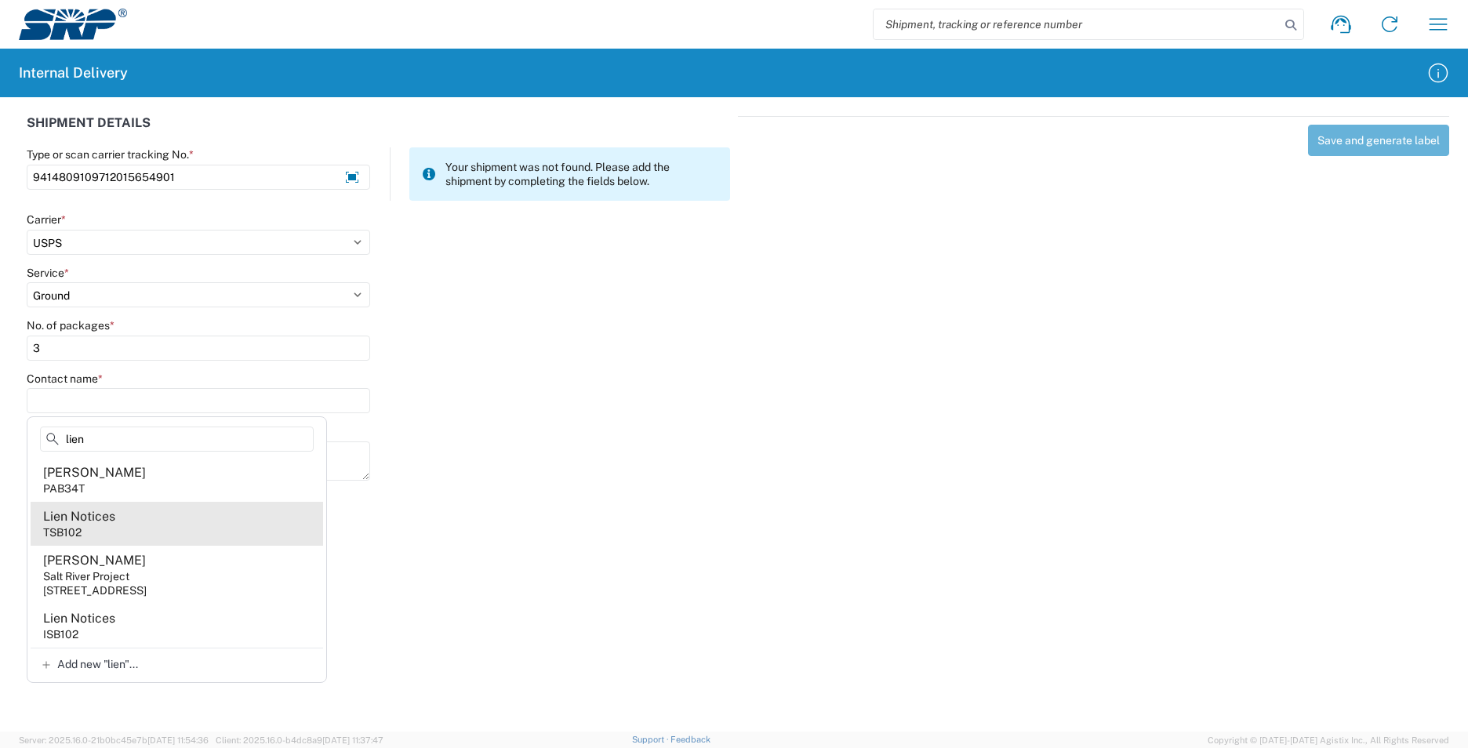
type input "lien"
click at [169, 532] on agx-address-suggestion-item "Lien Notices TSB102" at bounding box center [177, 524] width 292 height 44
type input "Lien Notices"
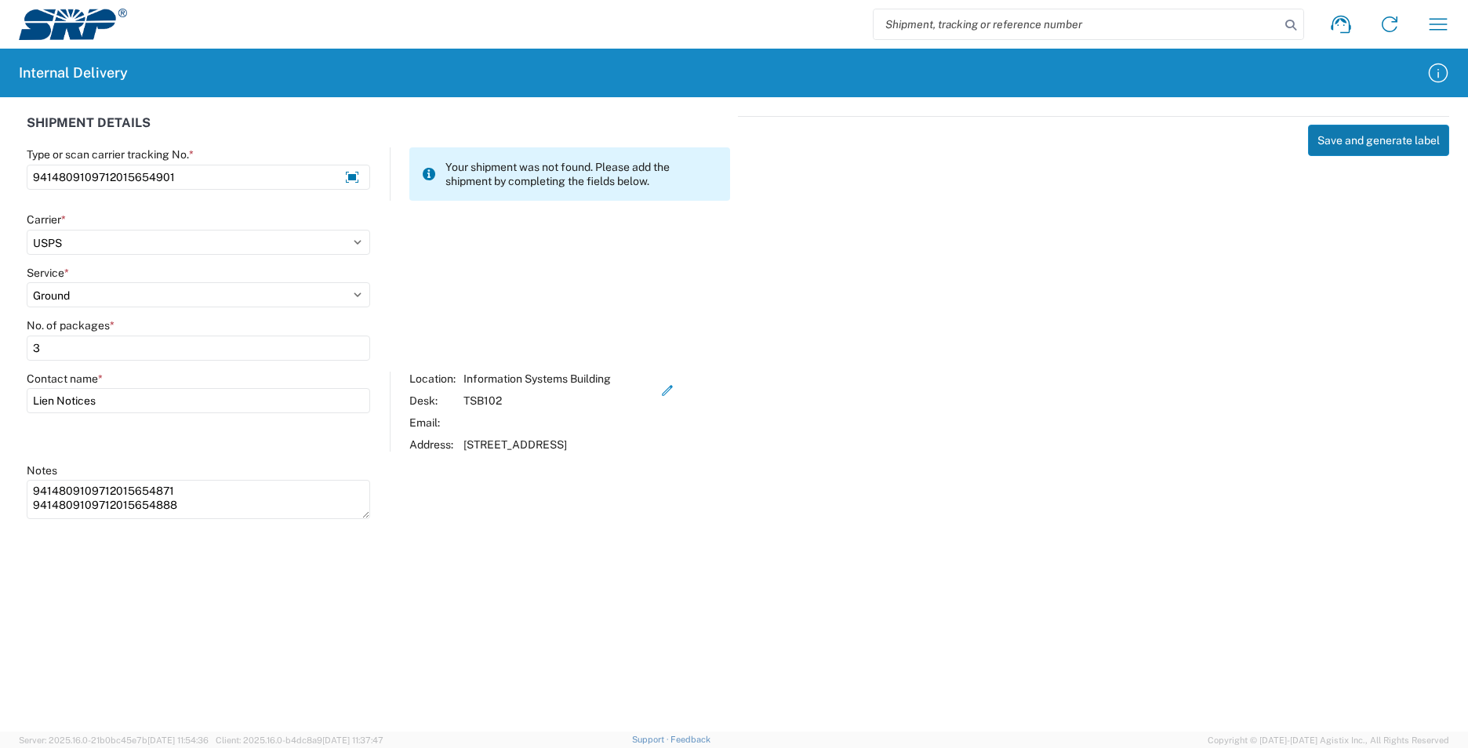
click at [1356, 141] on button "Save and generate label" at bounding box center [1378, 140] width 141 height 31
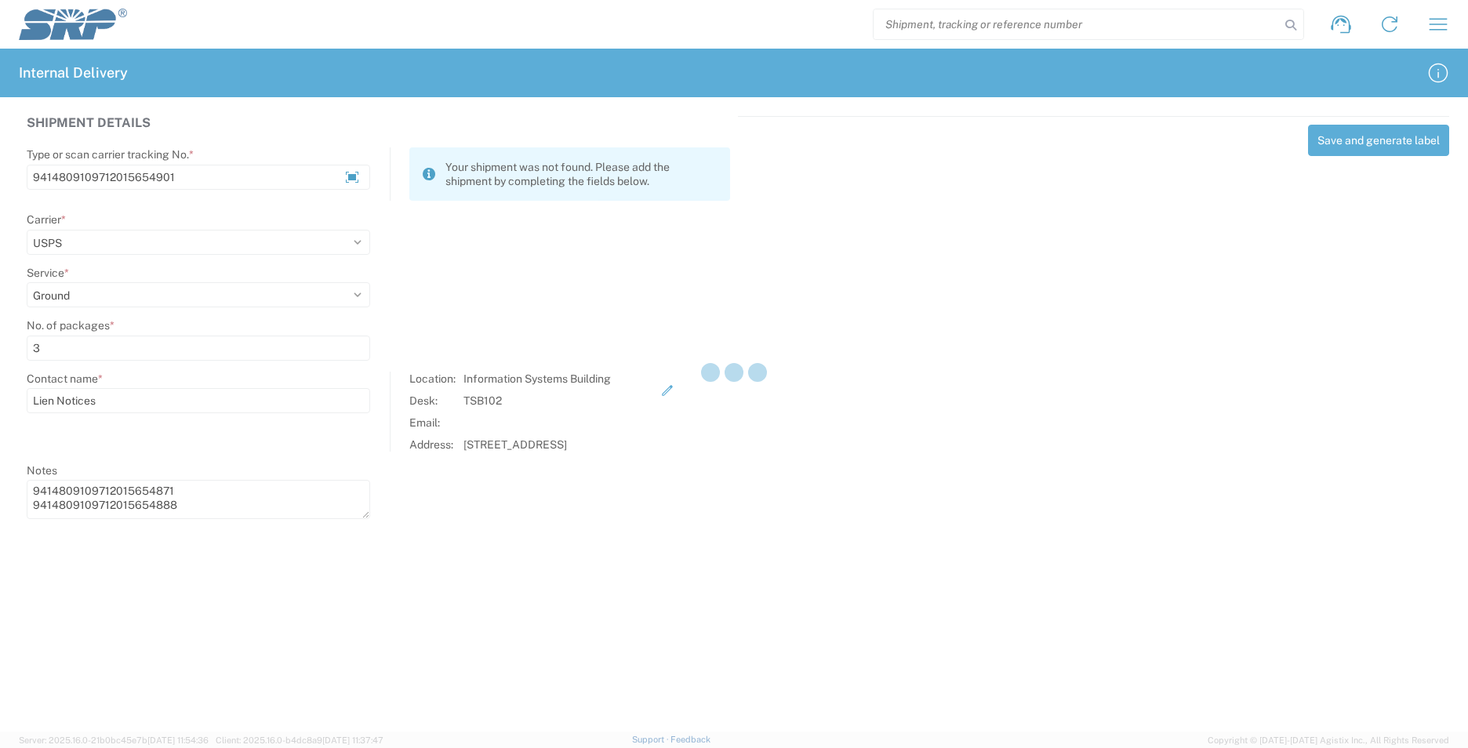
select select
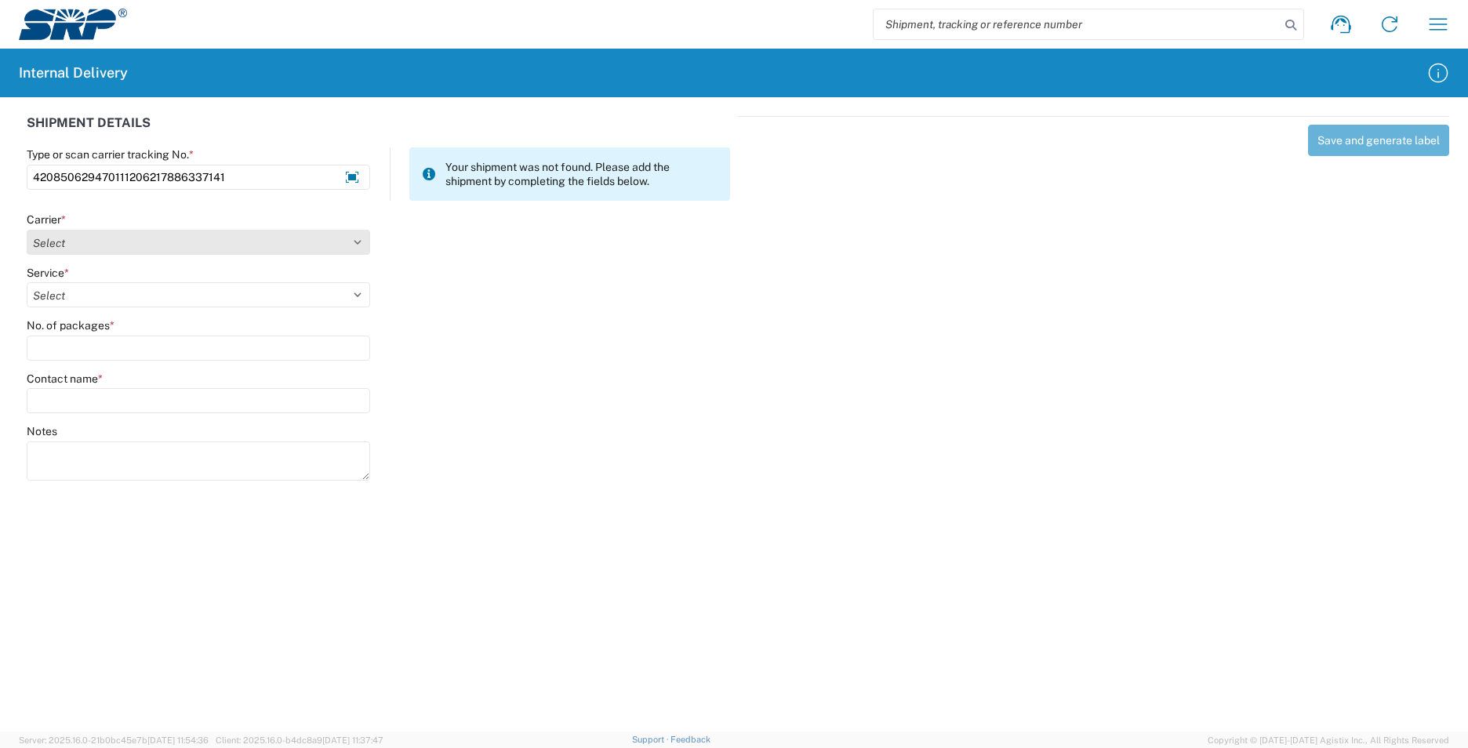
type input "420850629470111206217886337141"
click at [67, 246] on select "Select AcctPay Amazon Logistics ATI Trucking BC Dimerco Logistics Empire Southw…" at bounding box center [198, 242] width 343 height 25
select select "137"
click at [27, 230] on select "Select AcctPay Amazon Logistics ATI Trucking BC Dimerco Logistics Empire Southw…" at bounding box center [198, 242] width 343 height 25
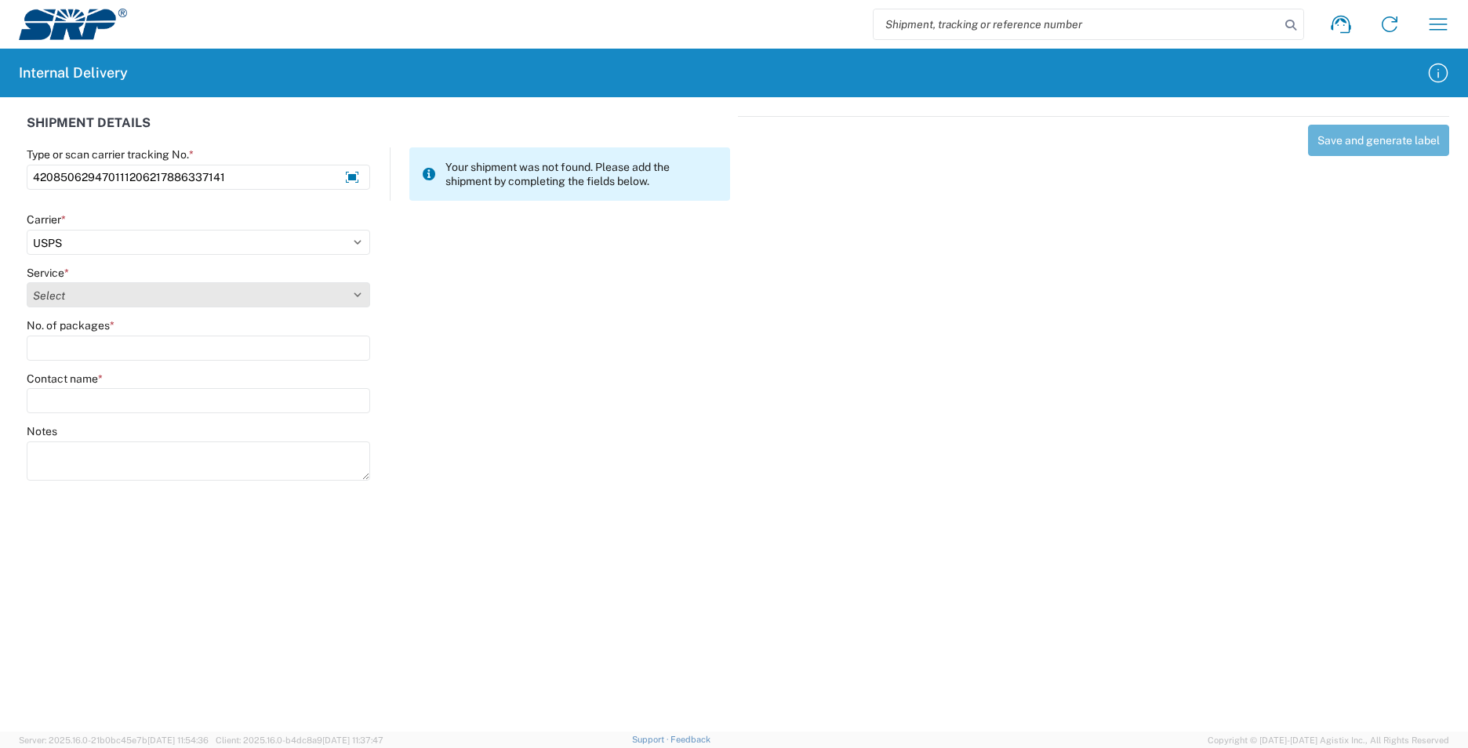
click at [46, 289] on select "Select 3 - 5 Day Bound Printed Matter Express Mail Flat-Rate Envelope Express M…" at bounding box center [198, 294] width 343 height 25
select select "17817"
click at [43, 288] on select "Select 3 - 5 Day Bound Printed Matter Express Mail Flat-Rate Envelope Express M…" at bounding box center [198, 294] width 343 height 25
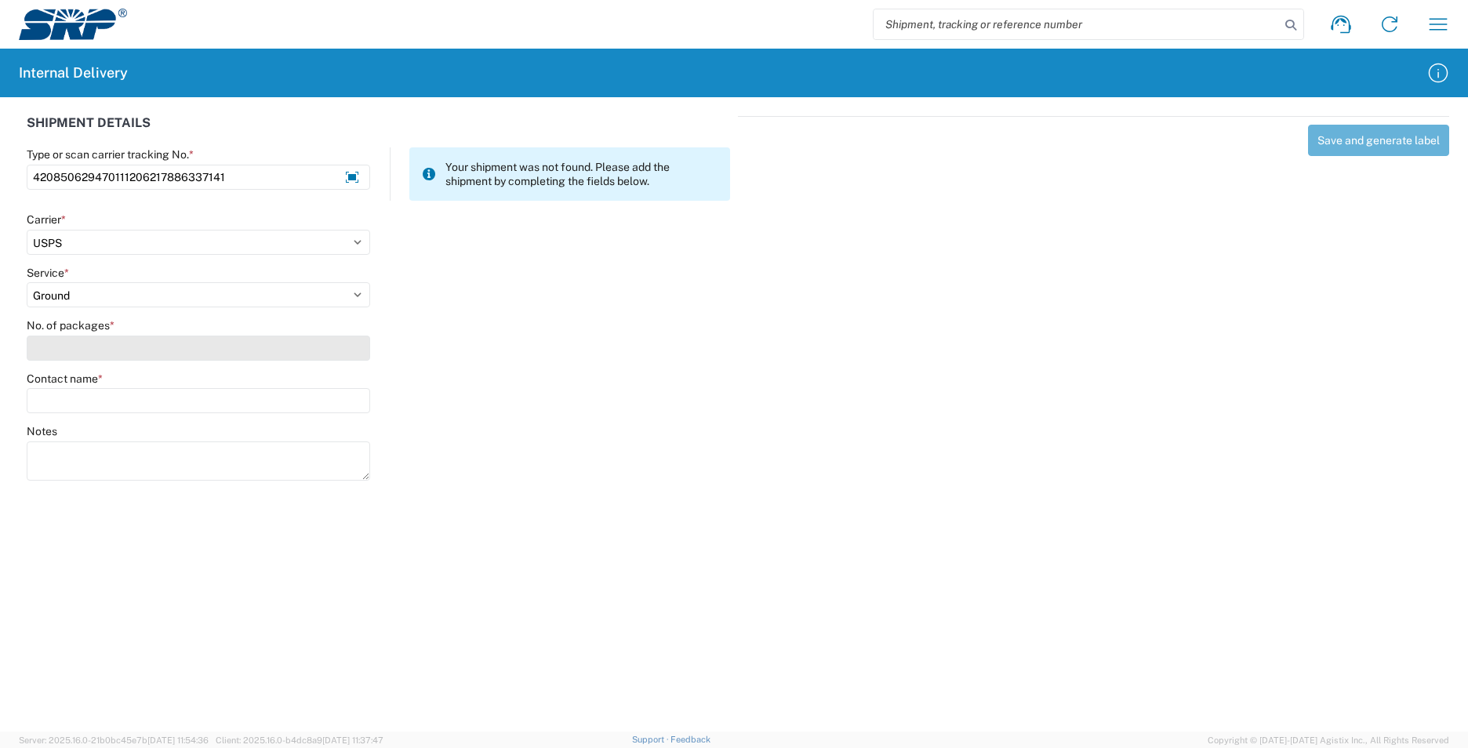
click at [58, 347] on input "No. of packages *" at bounding box center [198, 348] width 343 height 25
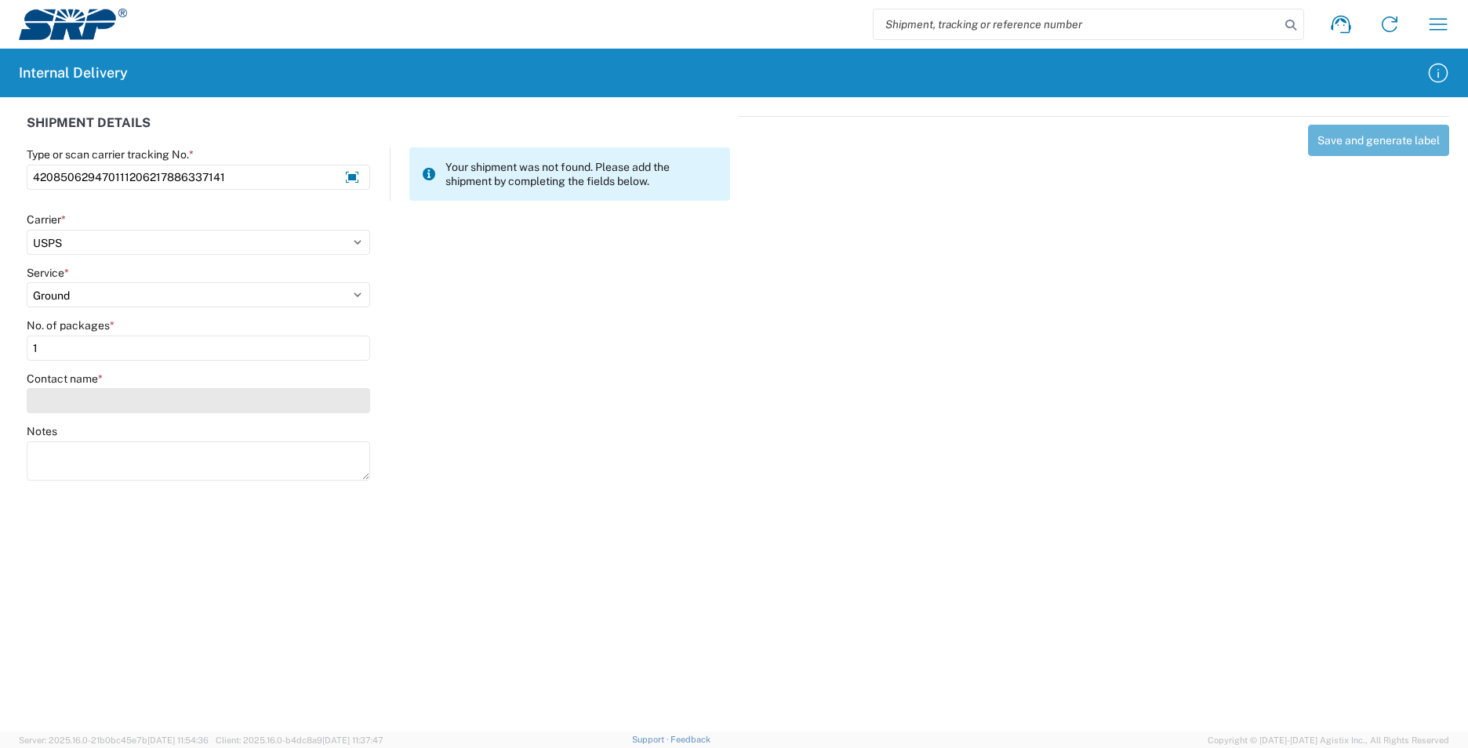
type input "1"
click at [74, 408] on input "Contact name *" at bounding box center [198, 400] width 343 height 25
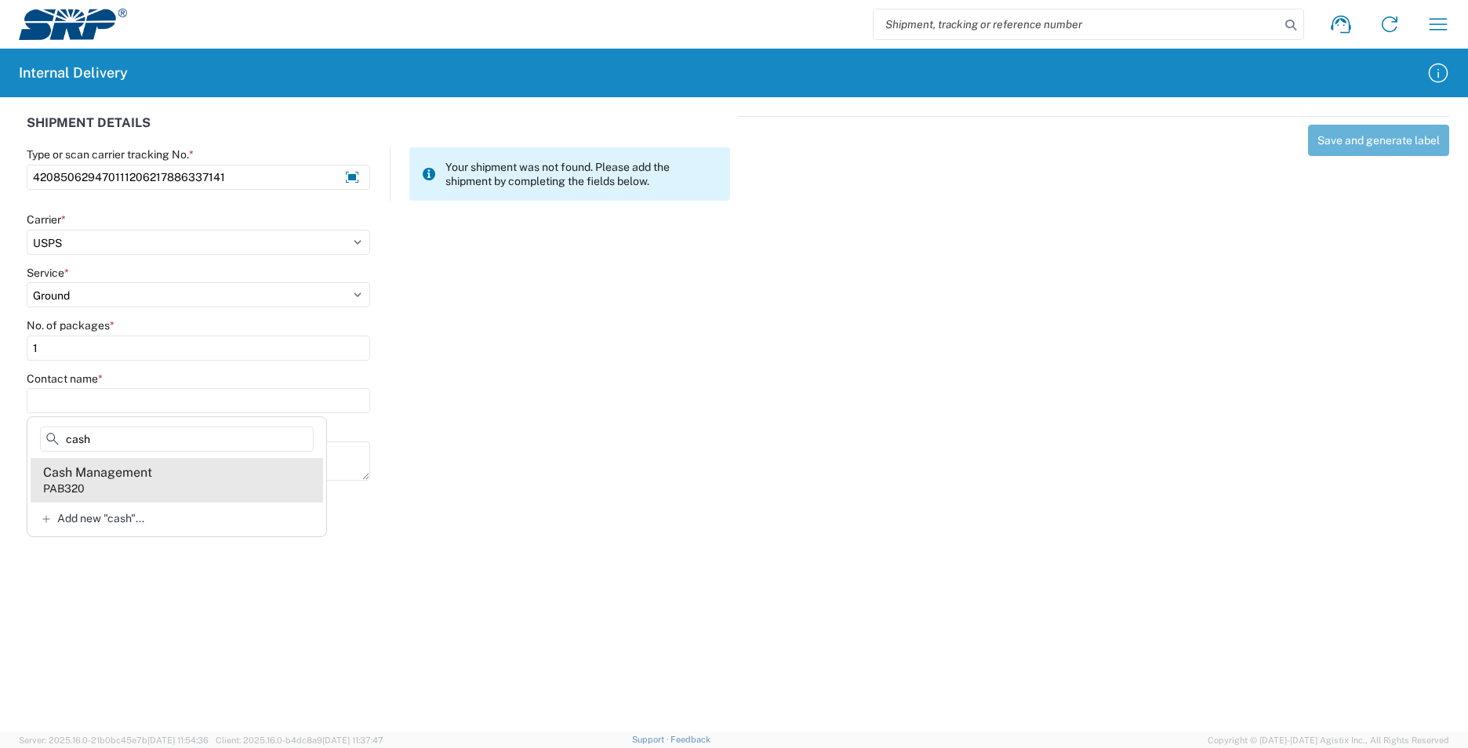
type input "cash"
click at [96, 485] on agx-address-suggestion-item "Cash Management PAB320" at bounding box center [177, 480] width 292 height 44
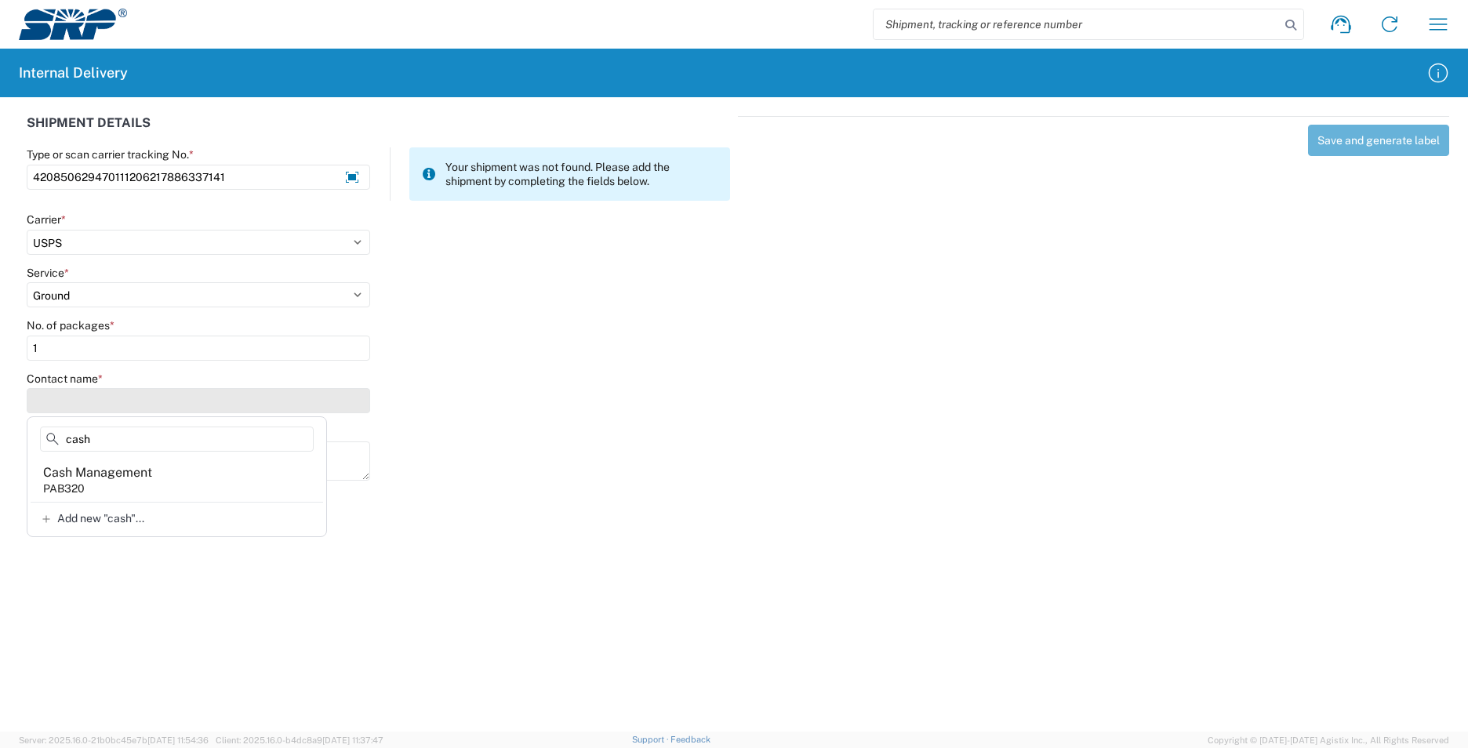
type input "Cash Management"
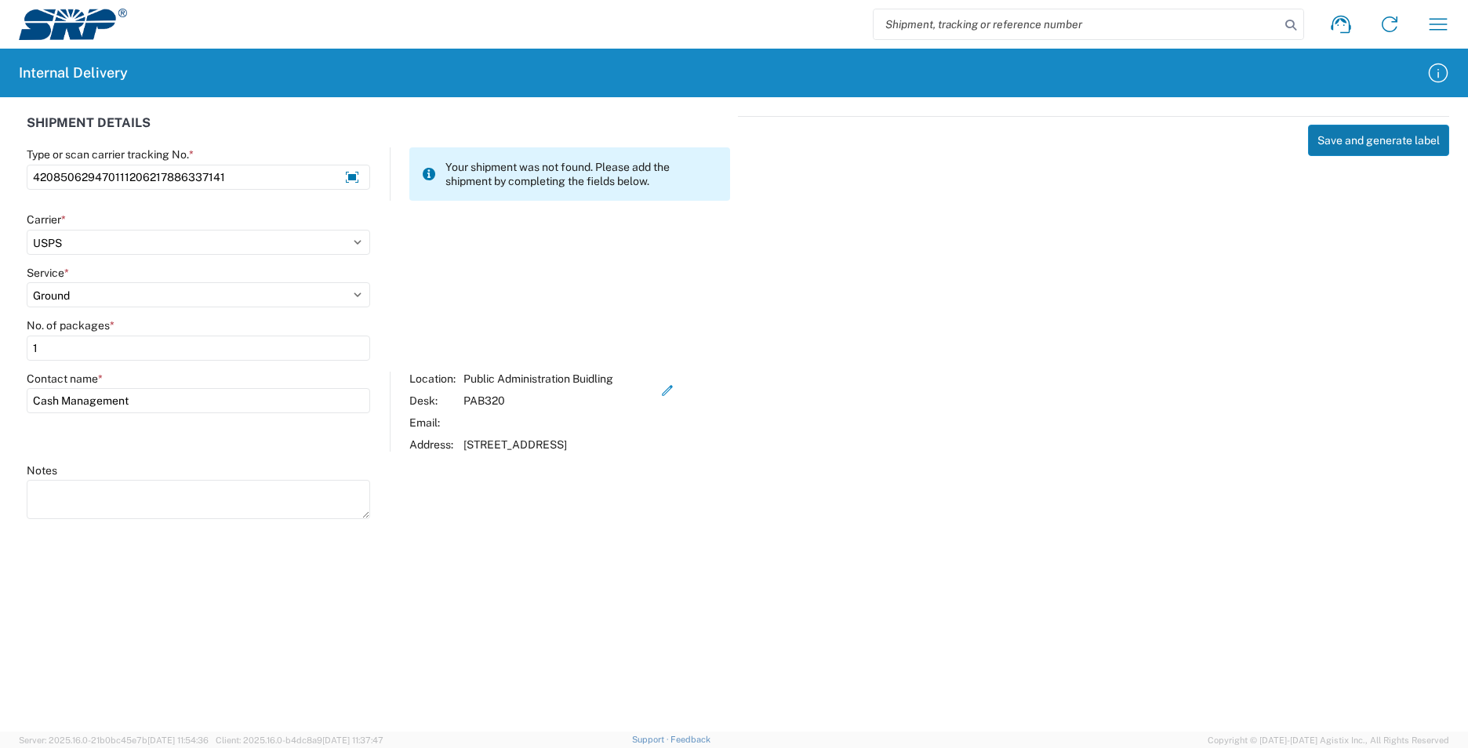
click at [1350, 135] on button "Save and generate label" at bounding box center [1378, 140] width 141 height 31
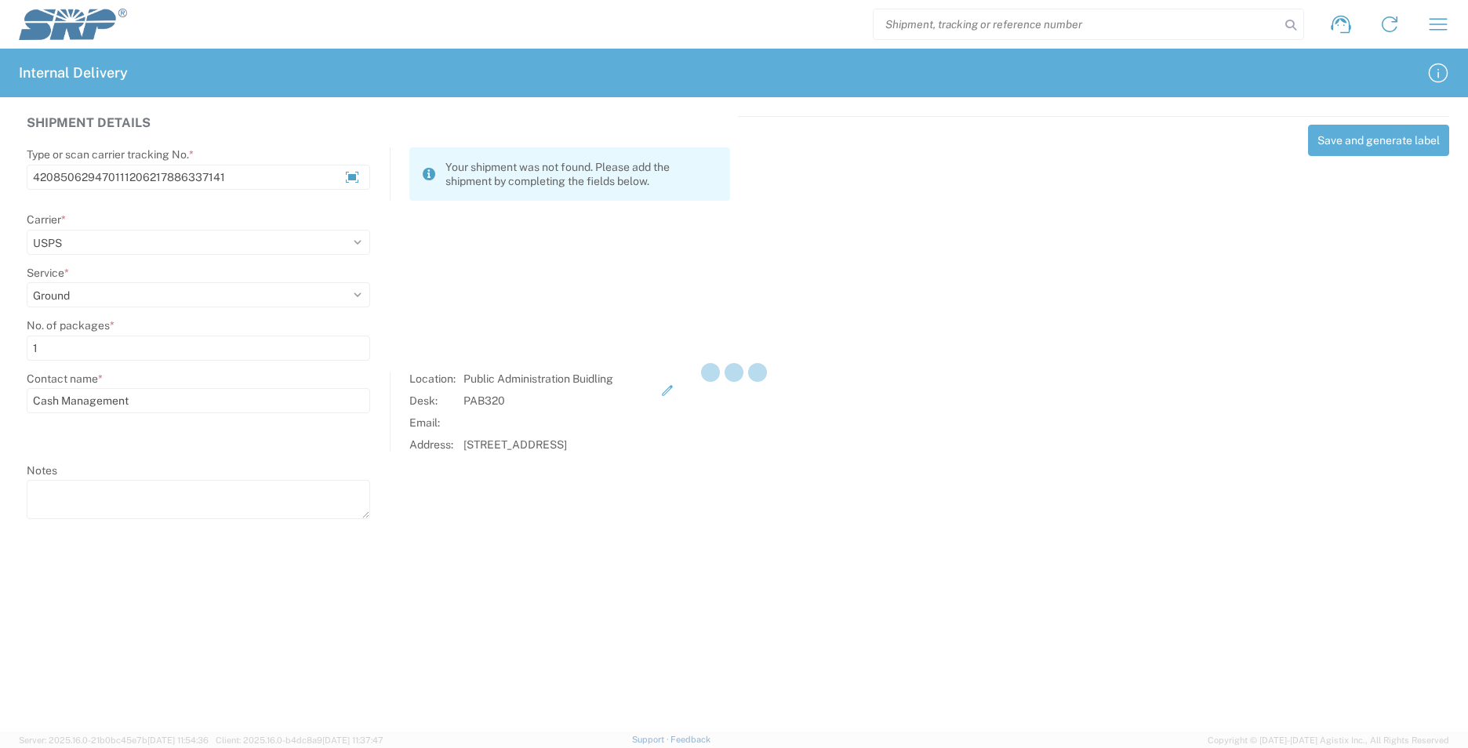
select select
